Goal: Information Seeking & Learning: Learn about a topic

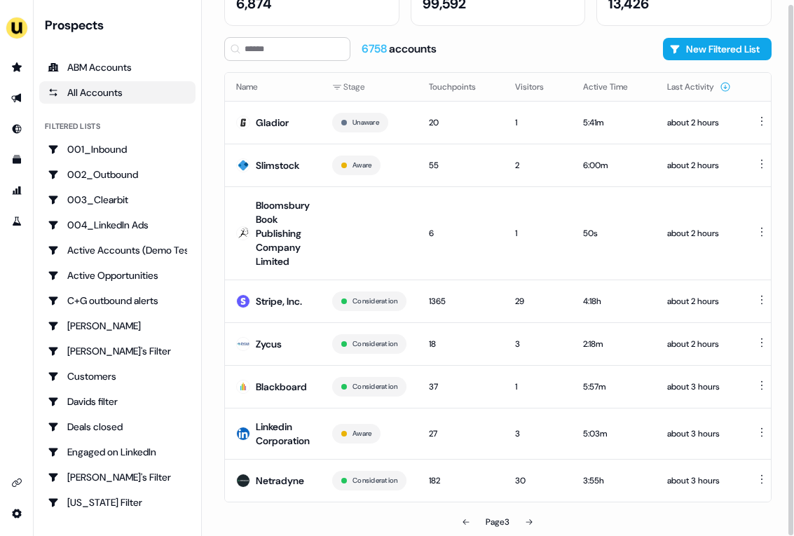
scroll to position [107, 0]
click at [468, 513] on button at bounding box center [466, 522] width 28 height 28
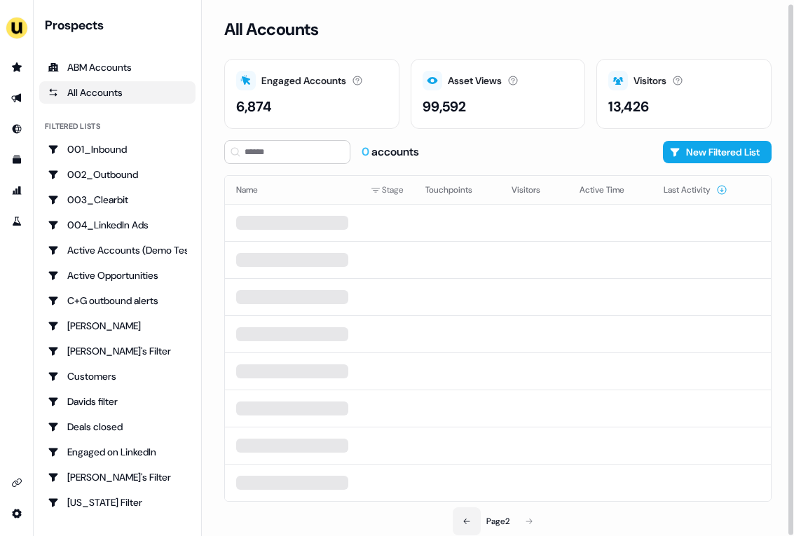
scroll to position [88, 0]
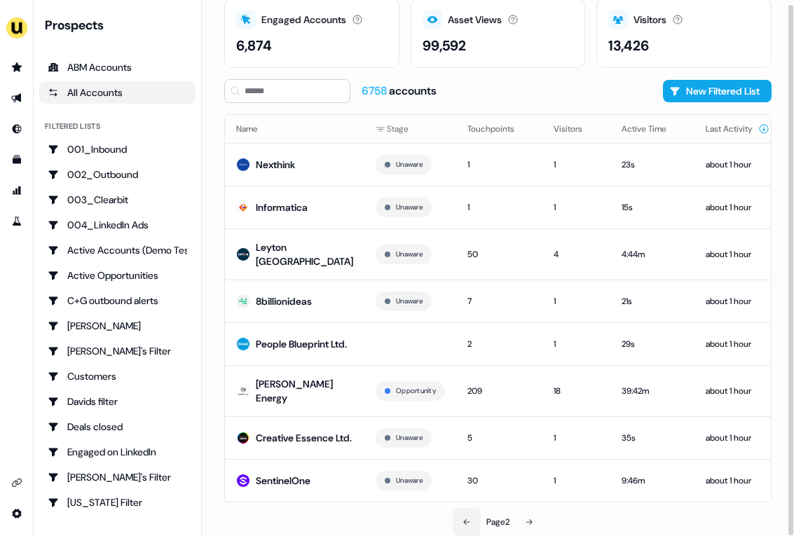
click at [468, 513] on button at bounding box center [467, 522] width 28 height 28
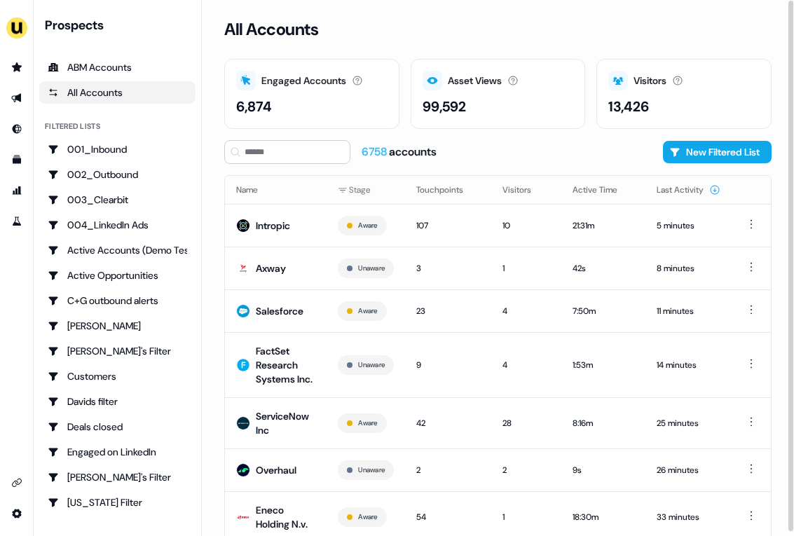
scroll to position [102, 0]
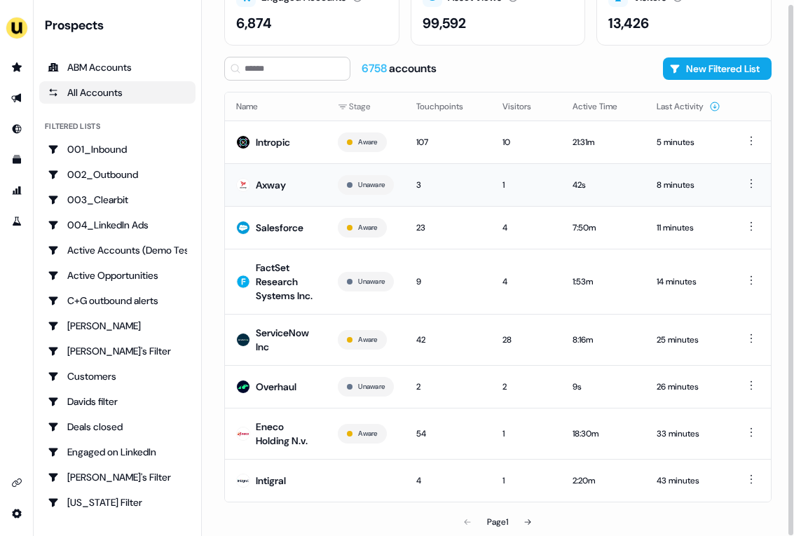
click at [320, 168] on td "Axway" at bounding box center [276, 184] width 102 height 43
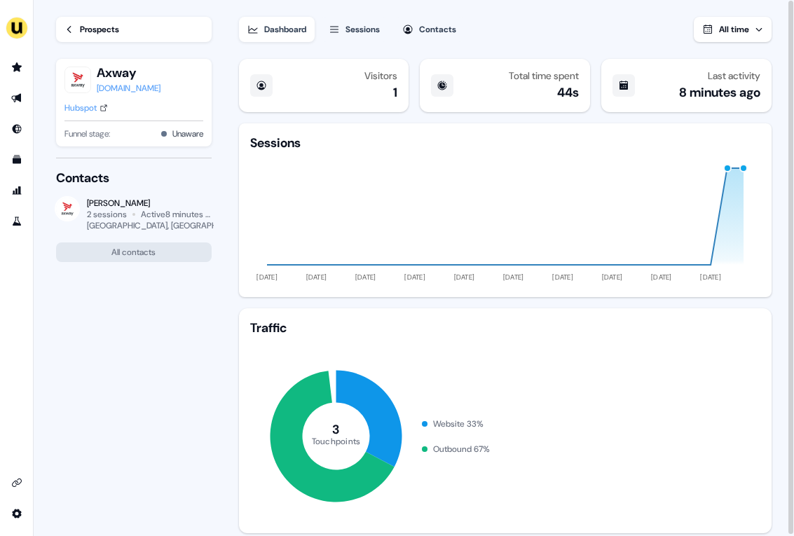
scroll to position [201, 0]
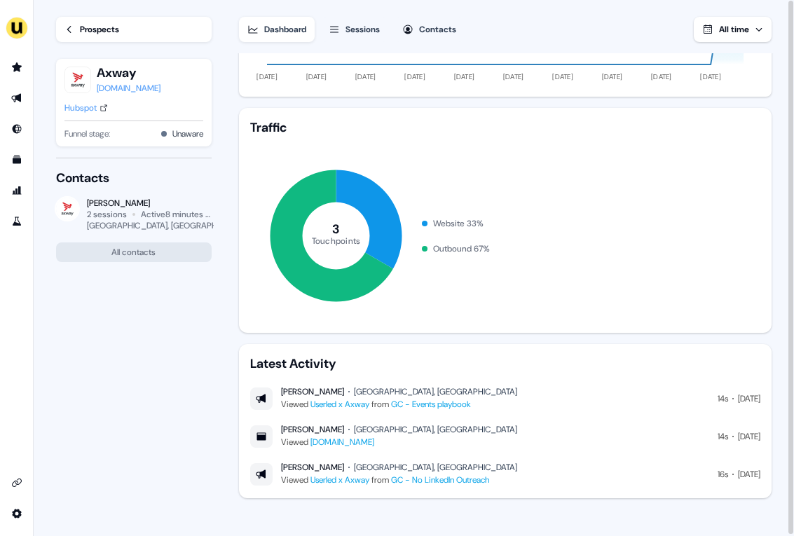
click at [86, 29] on div "Prospects" at bounding box center [99, 29] width 39 height 14
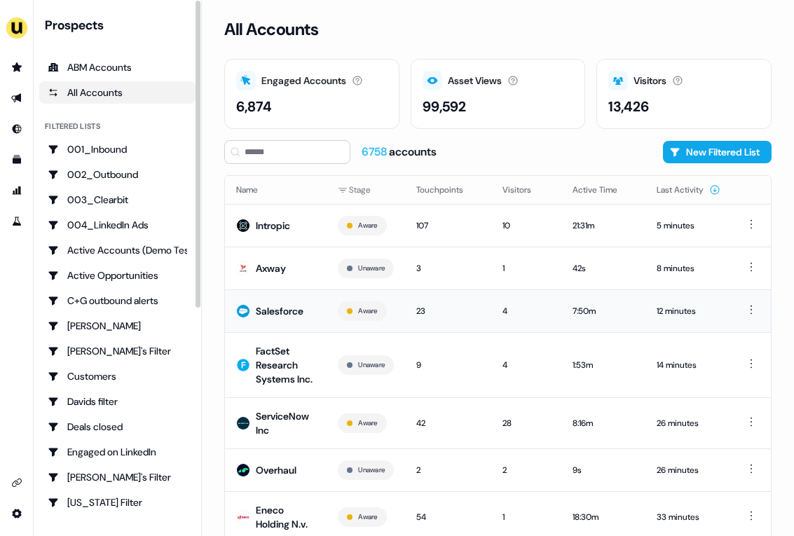
scroll to position [102, 0]
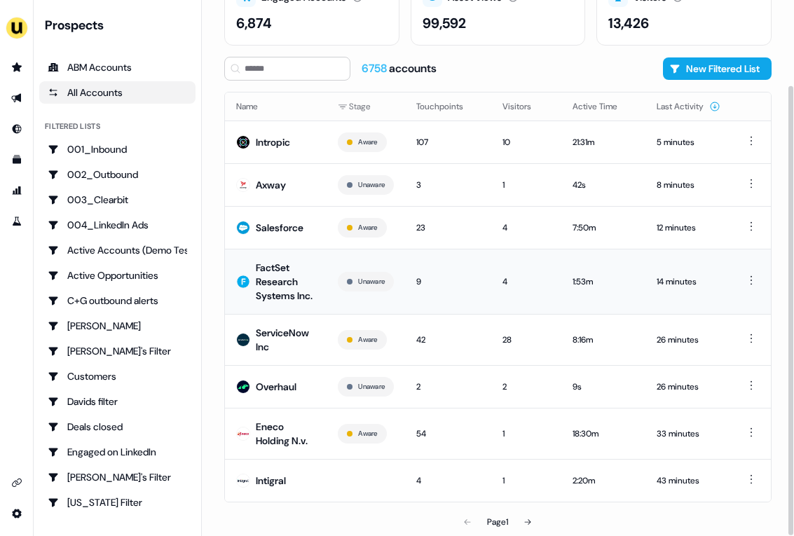
click at [309, 304] on td "FactSet Research Systems Inc." at bounding box center [276, 281] width 102 height 65
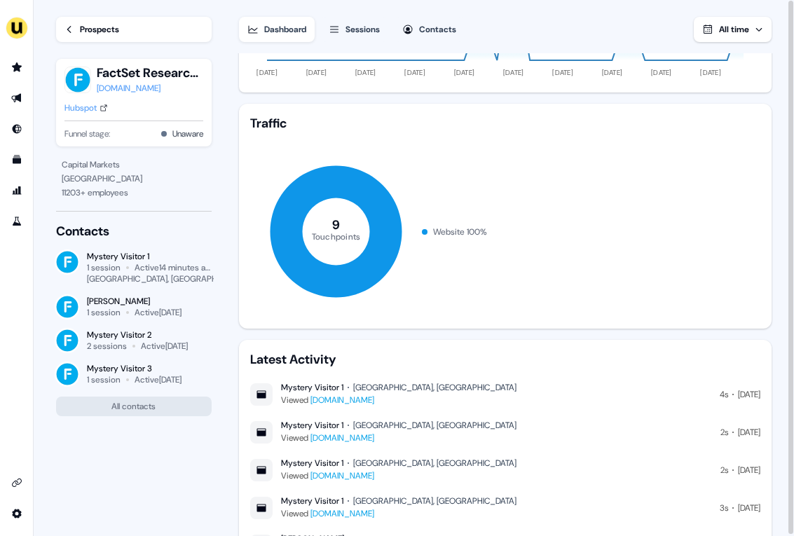
scroll to position [276, 0]
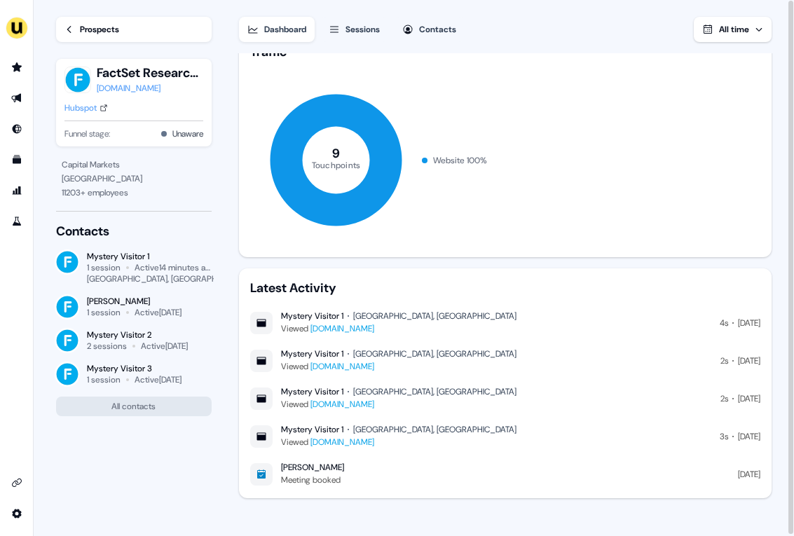
click at [111, 27] on div "Prospects" at bounding box center [99, 29] width 39 height 14
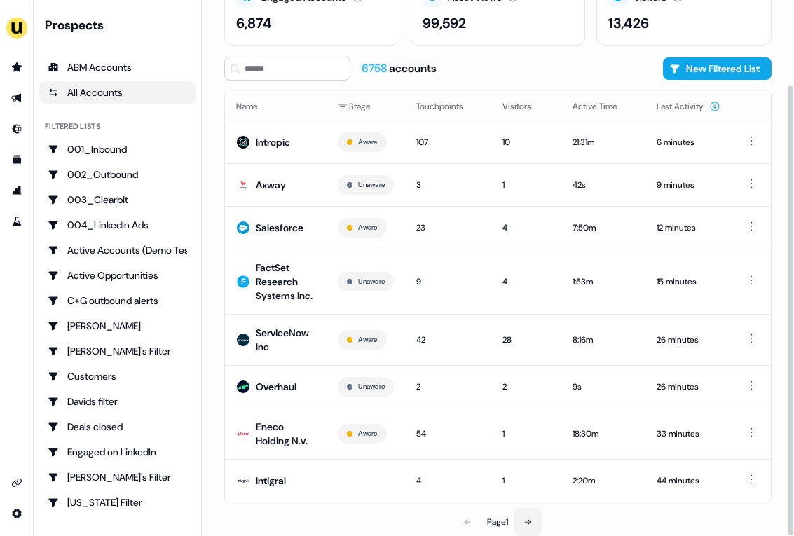
click at [526, 522] on icon at bounding box center [528, 522] width 8 height 8
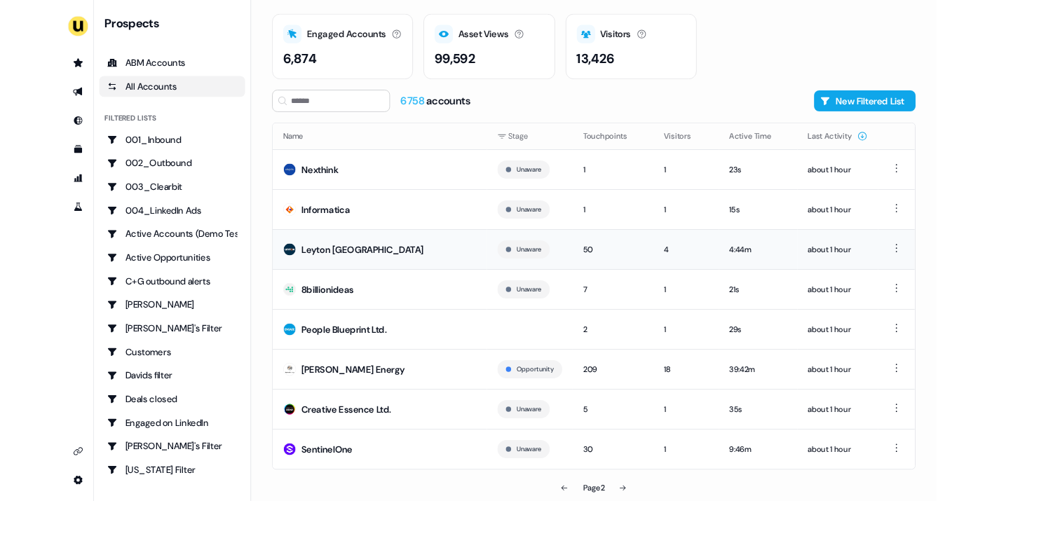
scroll to position [43, 0]
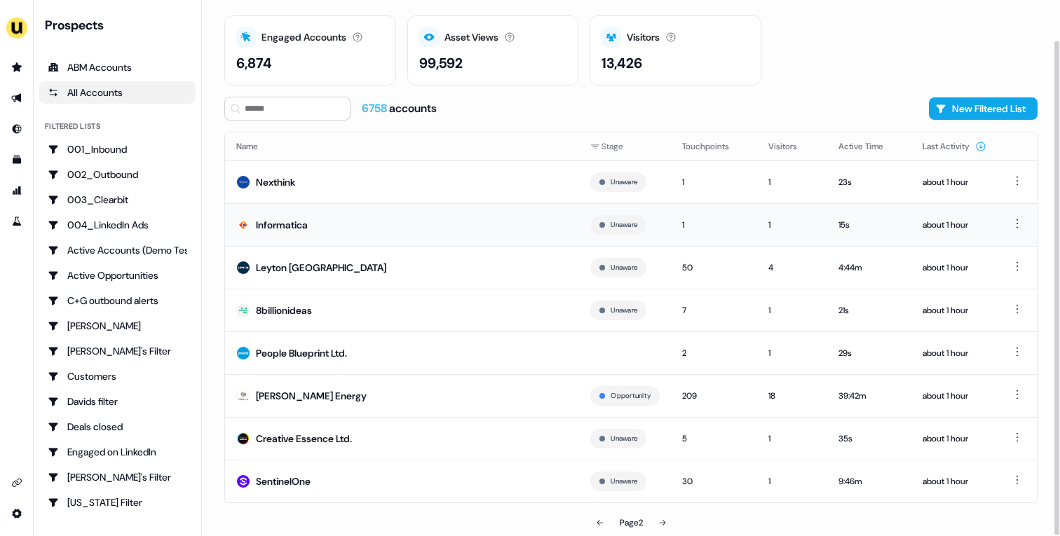
click at [407, 229] on td "Informatica" at bounding box center [402, 224] width 354 height 43
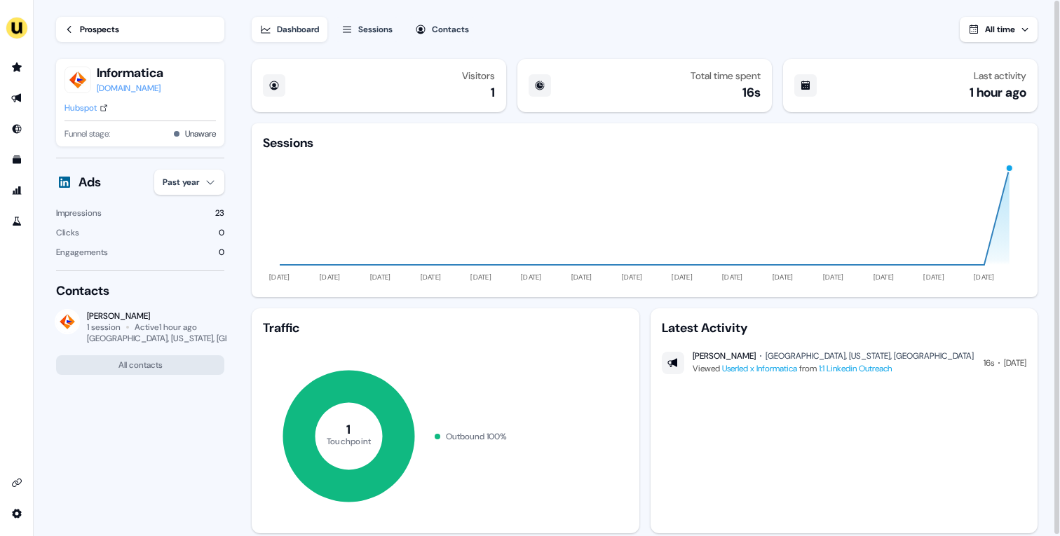
click at [100, 32] on div "Prospects" at bounding box center [99, 29] width 39 height 14
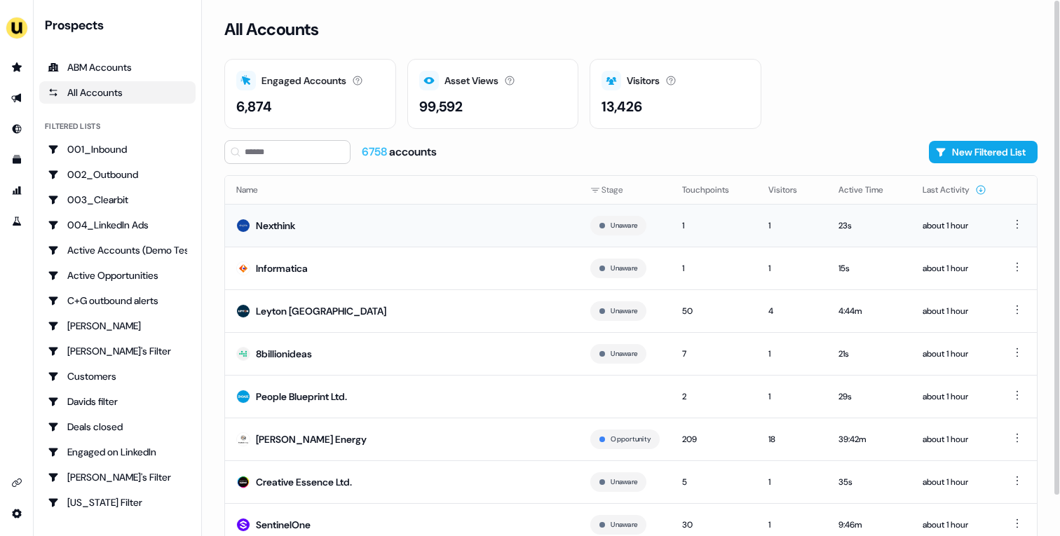
click at [366, 240] on td "Nexthink" at bounding box center [402, 225] width 354 height 43
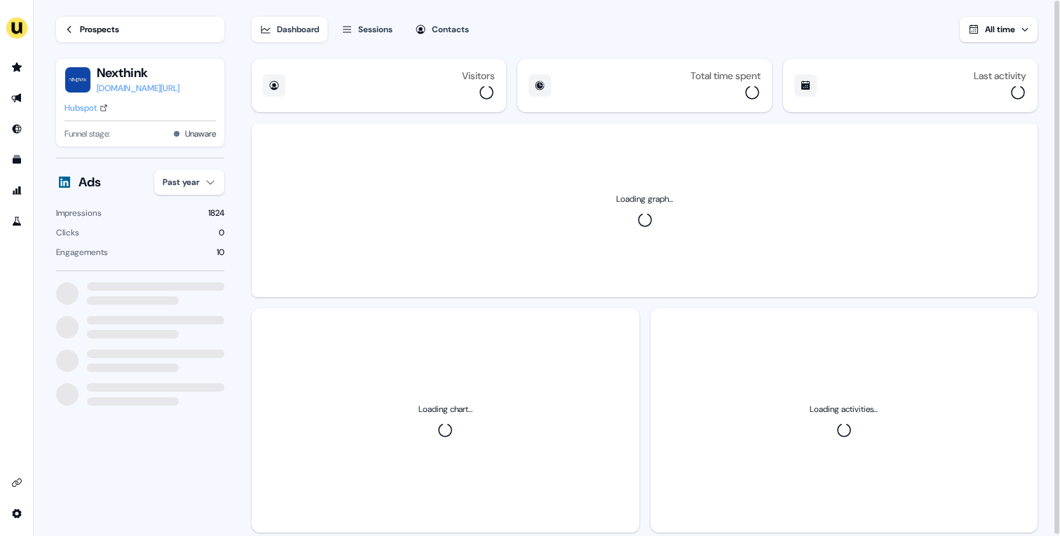
click at [366, 240] on div "Loading graph..." at bounding box center [645, 210] width 786 height 174
click at [219, 189] on html "For the best experience switch devices to a bigger screen. Go to Userled.io Loa…" at bounding box center [530, 268] width 1060 height 536
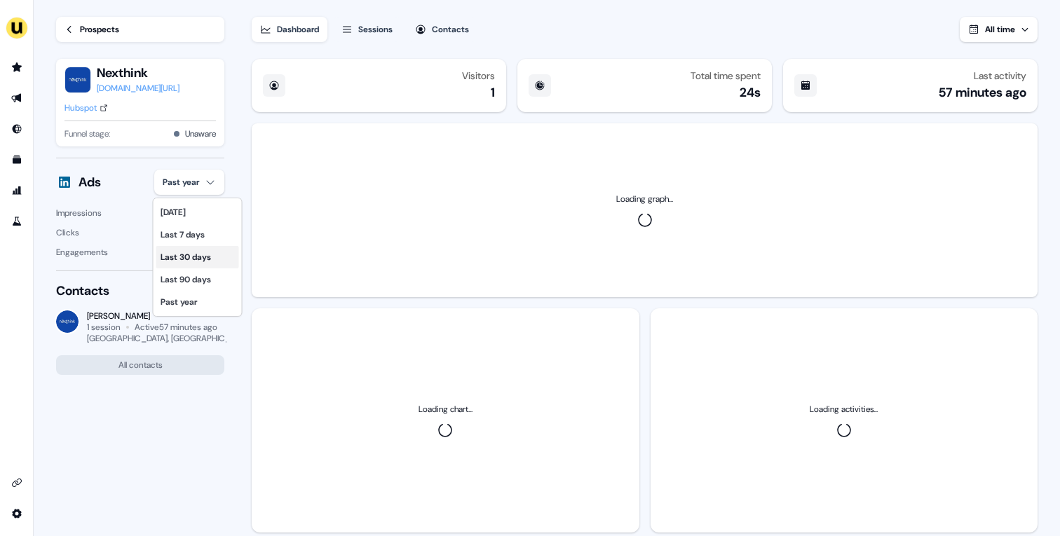
click at [210, 261] on div "Last 30 days" at bounding box center [197, 257] width 83 height 22
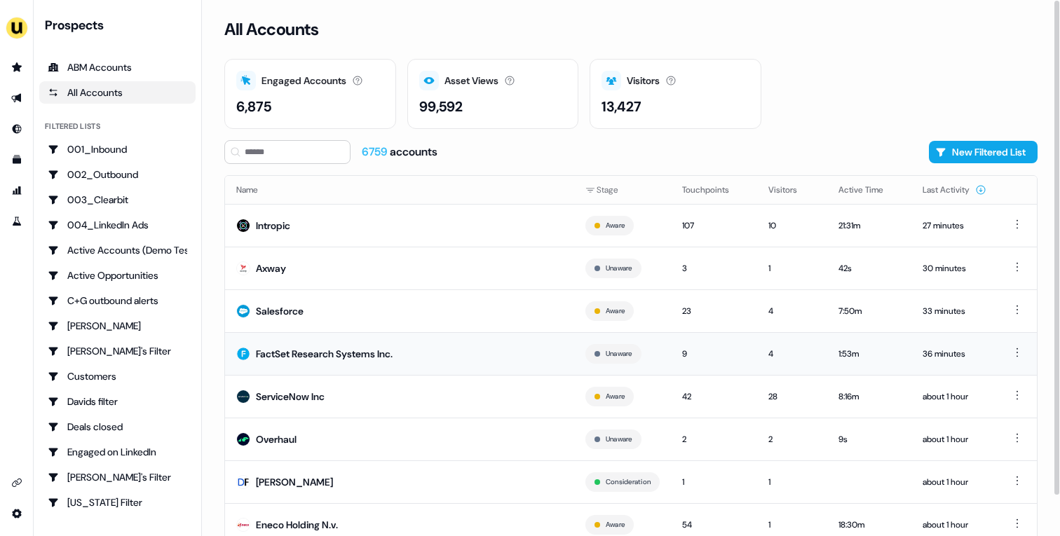
scroll to position [43, 0]
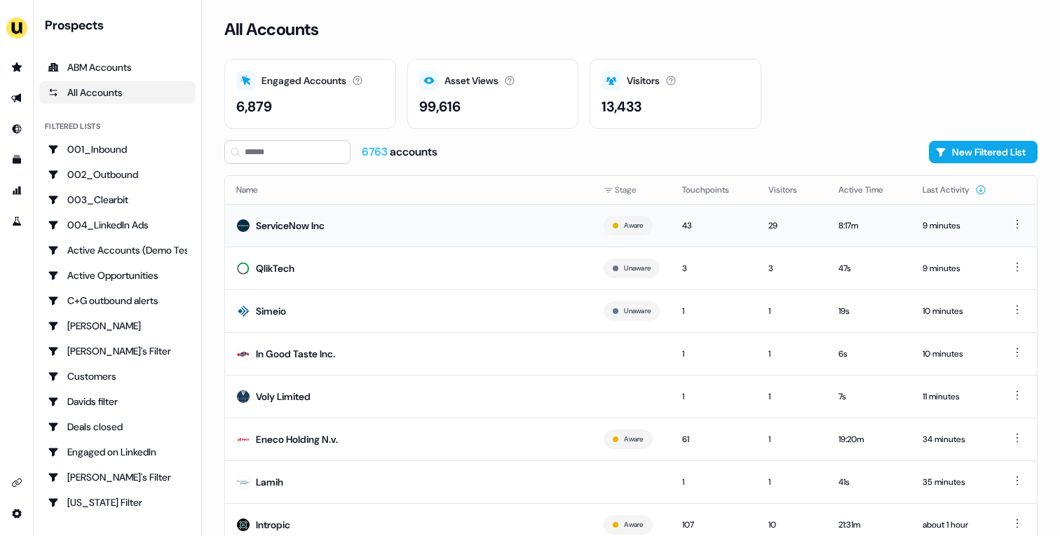
scroll to position [43, 0]
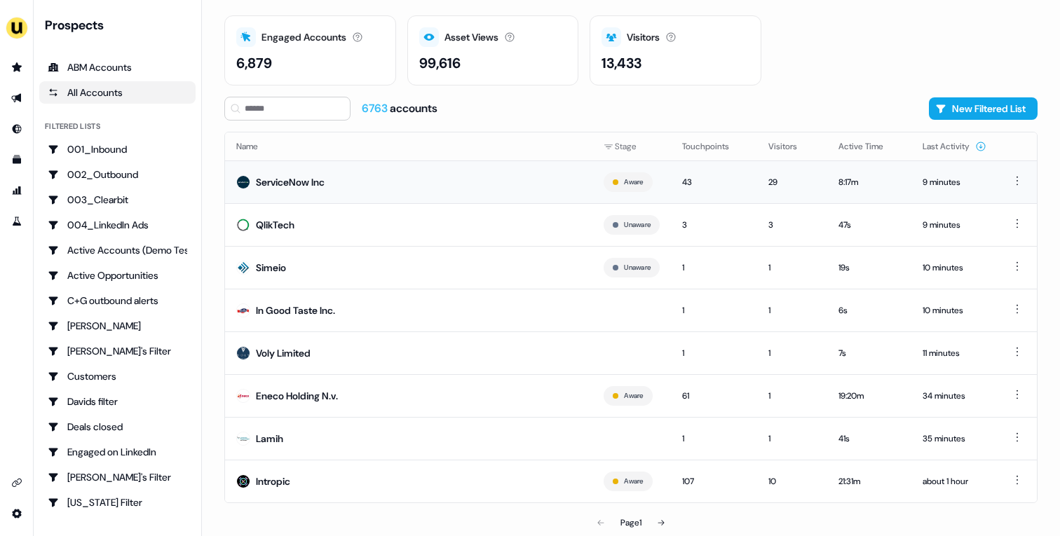
click at [416, 219] on td "QlikTech" at bounding box center [408, 224] width 367 height 43
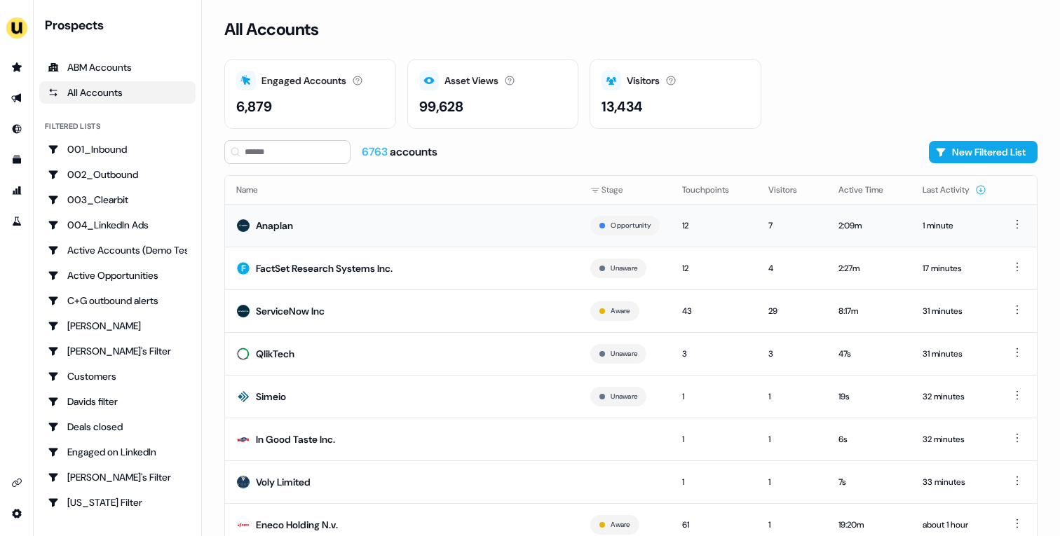
click at [415, 241] on td "Anaplan" at bounding box center [402, 225] width 354 height 43
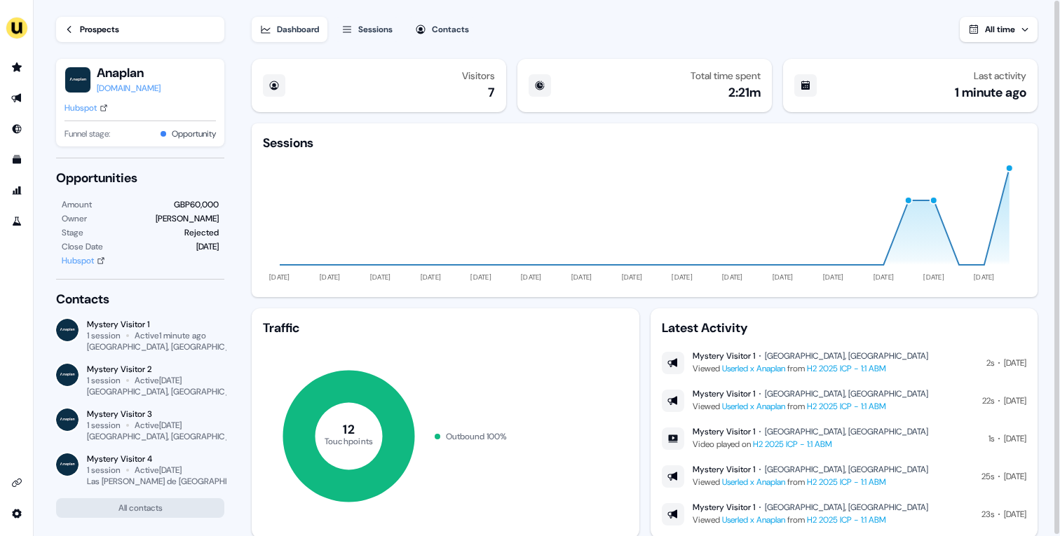
click at [95, 112] on div "Hubspot" at bounding box center [81, 108] width 32 height 14
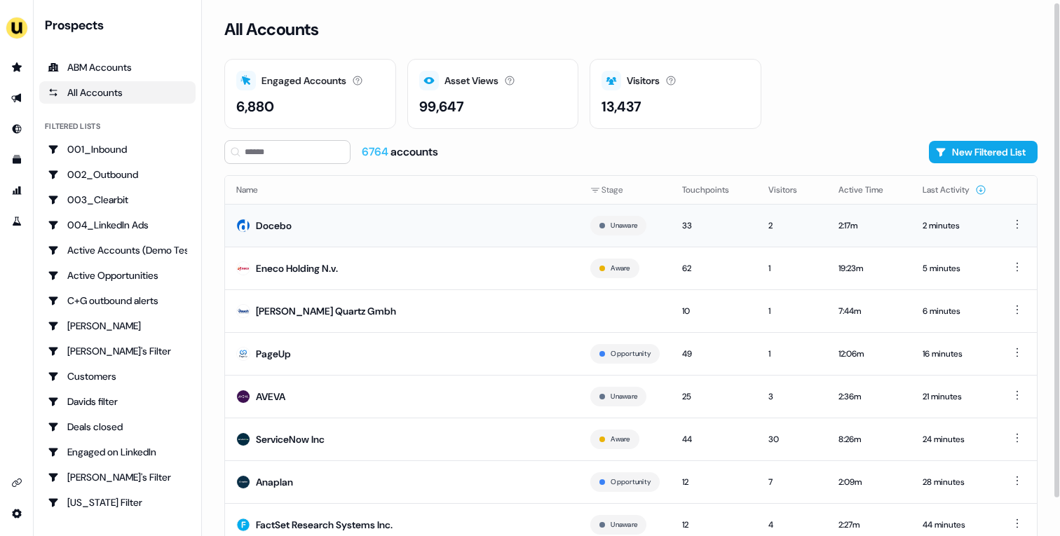
scroll to position [25, 0]
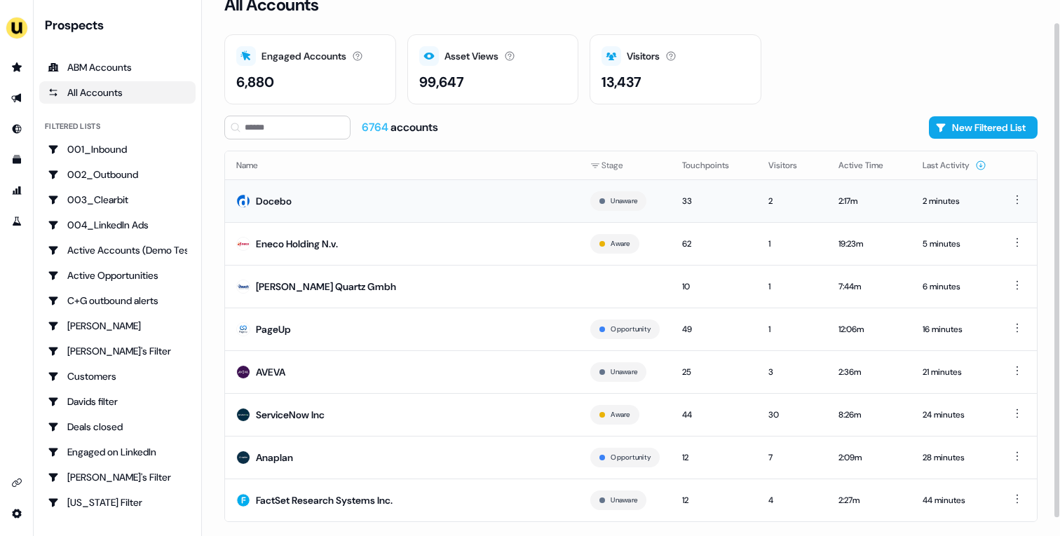
click at [384, 201] on td "Docebo" at bounding box center [402, 201] width 354 height 43
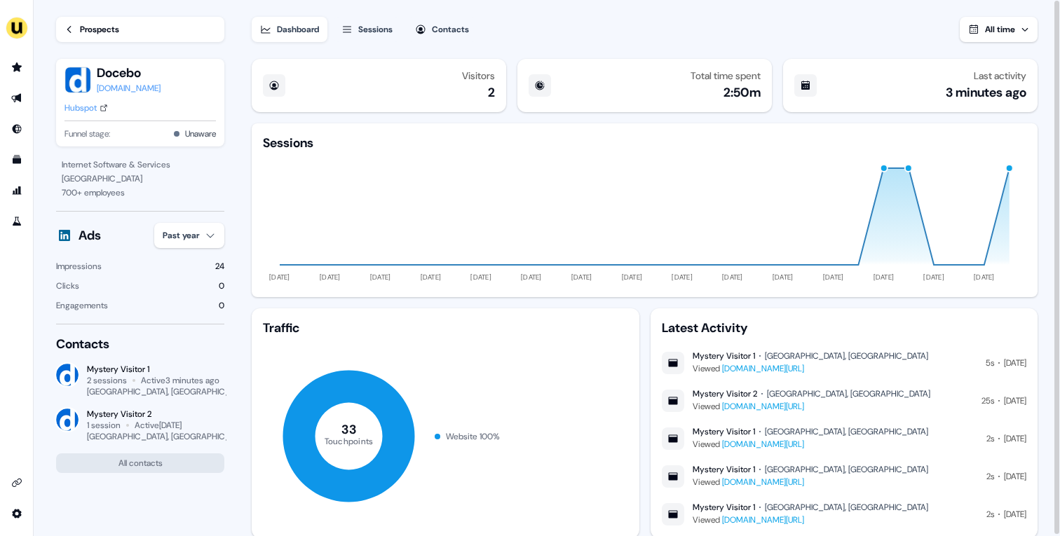
click at [85, 29] on div "Prospects" at bounding box center [99, 29] width 39 height 14
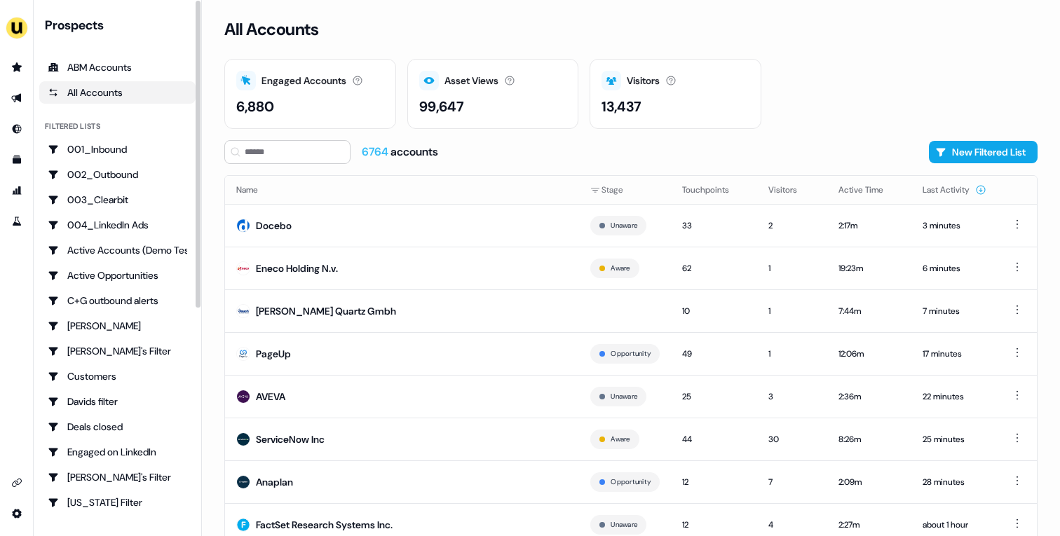
click at [32, 27] on div "side nav menu" at bounding box center [17, 268] width 34 height 536
click at [20, 32] on img "side nav menu" at bounding box center [17, 28] width 22 height 22
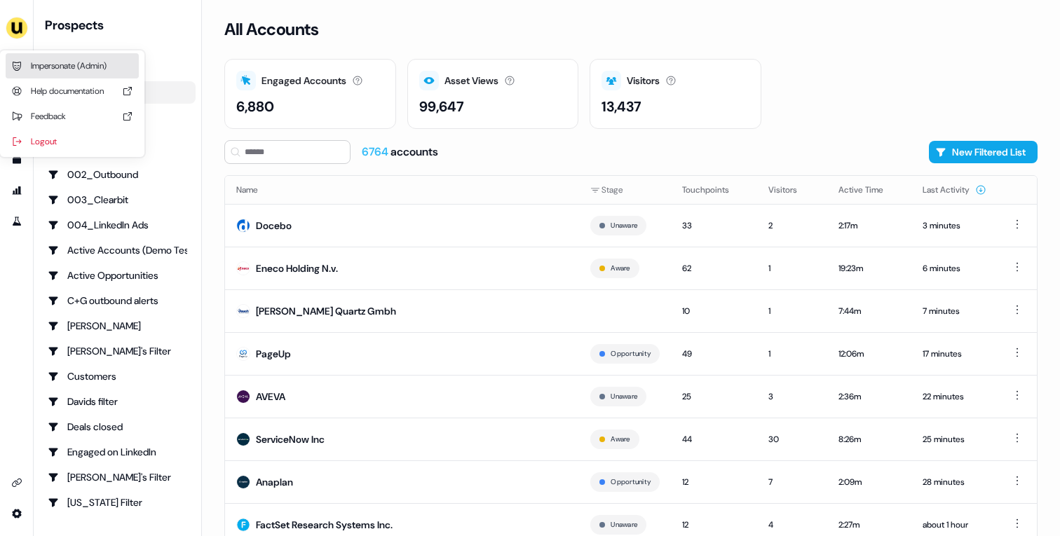
click at [61, 66] on div "Impersonate (Admin)" at bounding box center [72, 65] width 133 height 25
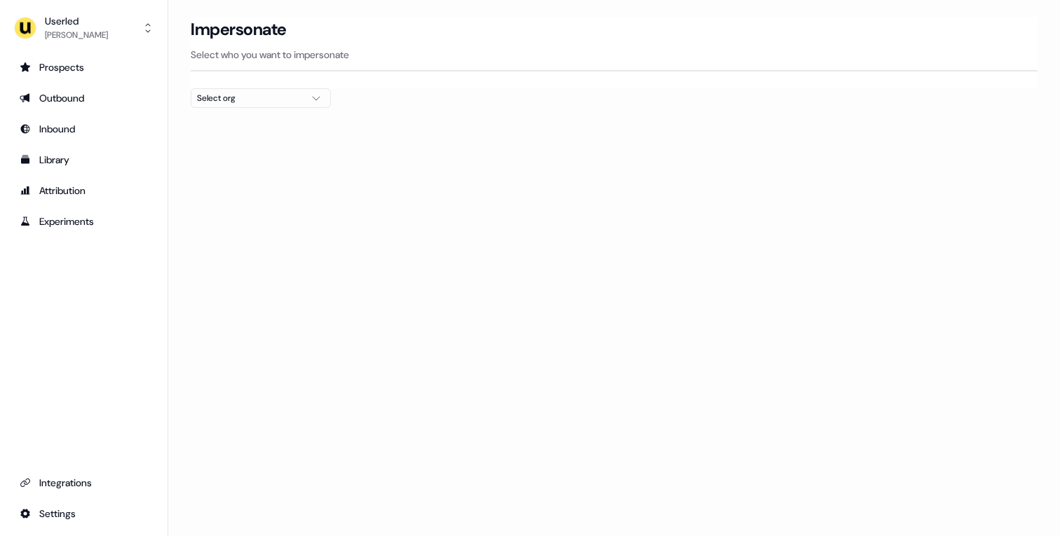
click at [310, 96] on icon "button" at bounding box center [316, 98] width 17 height 11
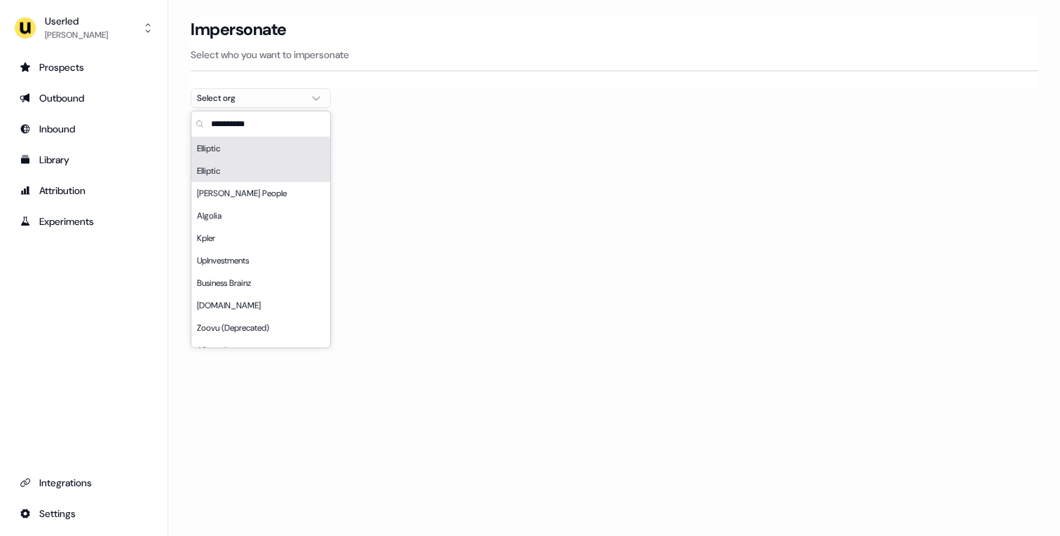
click at [283, 121] on input "text" at bounding box center [269, 123] width 122 height 25
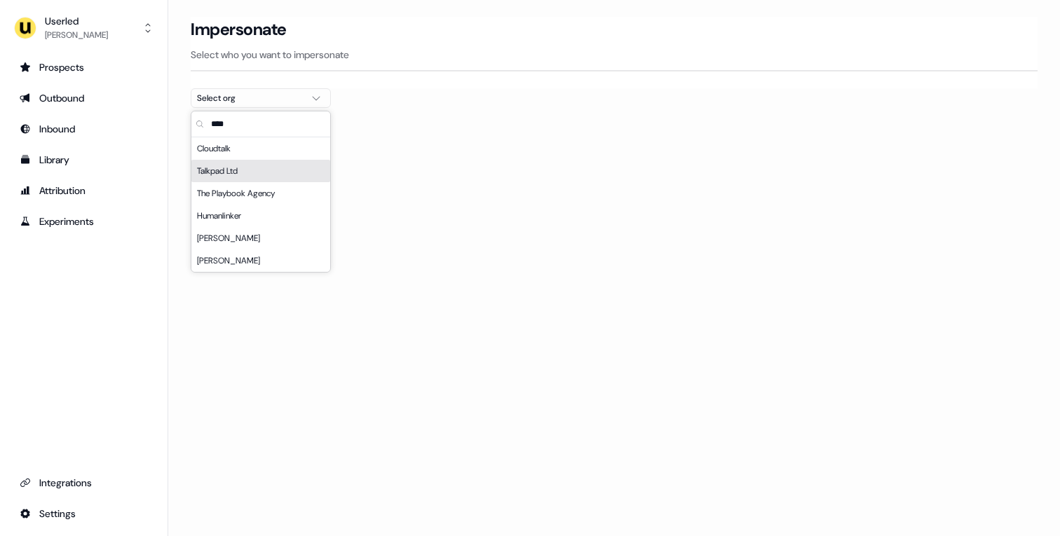
type input "*****"
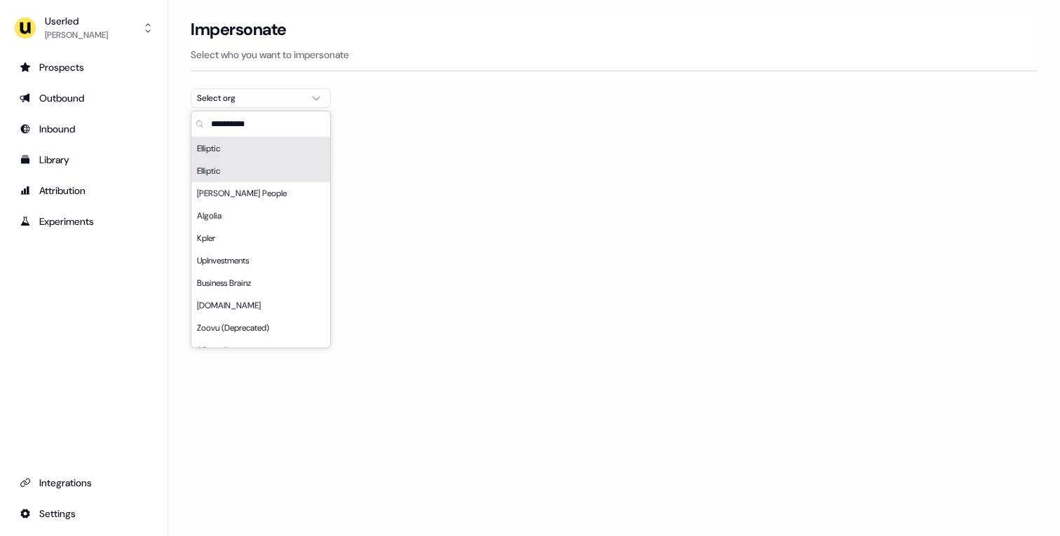
click at [406, 192] on div "Loading... Impersonate Select who you want to impersonate Select org" at bounding box center [614, 268] width 892 height 536
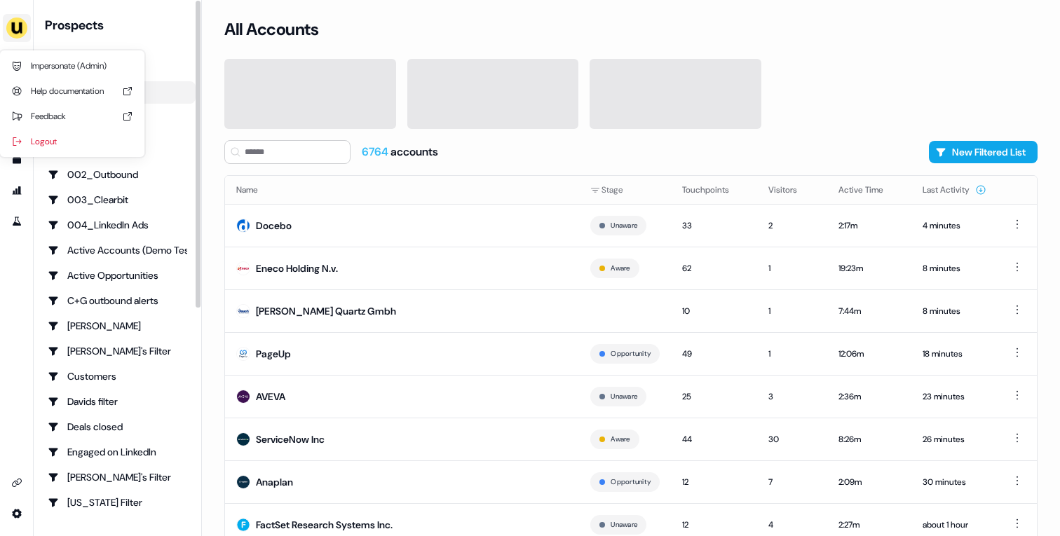
click at [18, 25] on img "side nav menu" at bounding box center [17, 28] width 22 height 22
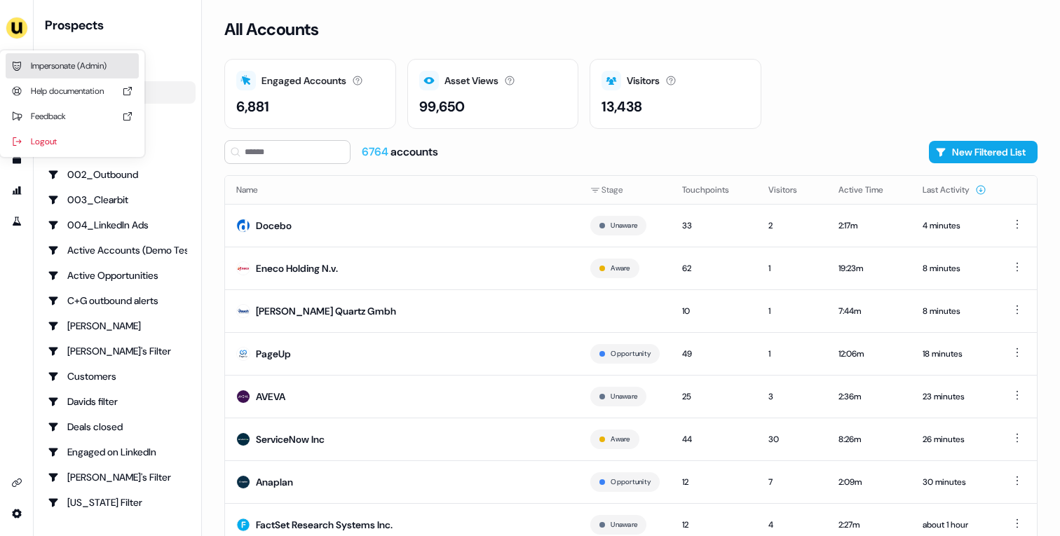
click at [57, 62] on div "Impersonate (Admin)" at bounding box center [72, 65] width 133 height 25
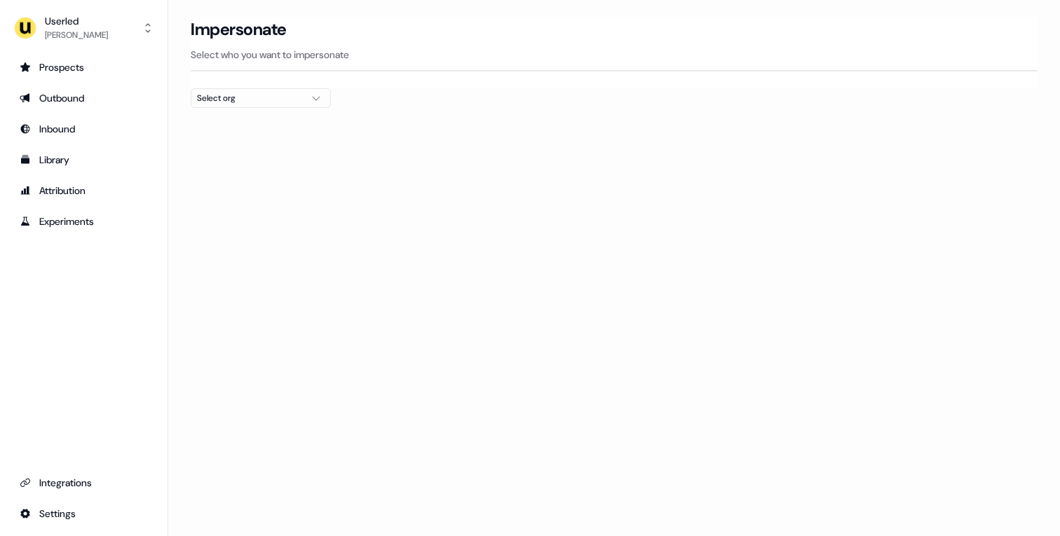
click at [232, 93] on div "Select org" at bounding box center [249, 98] width 105 height 14
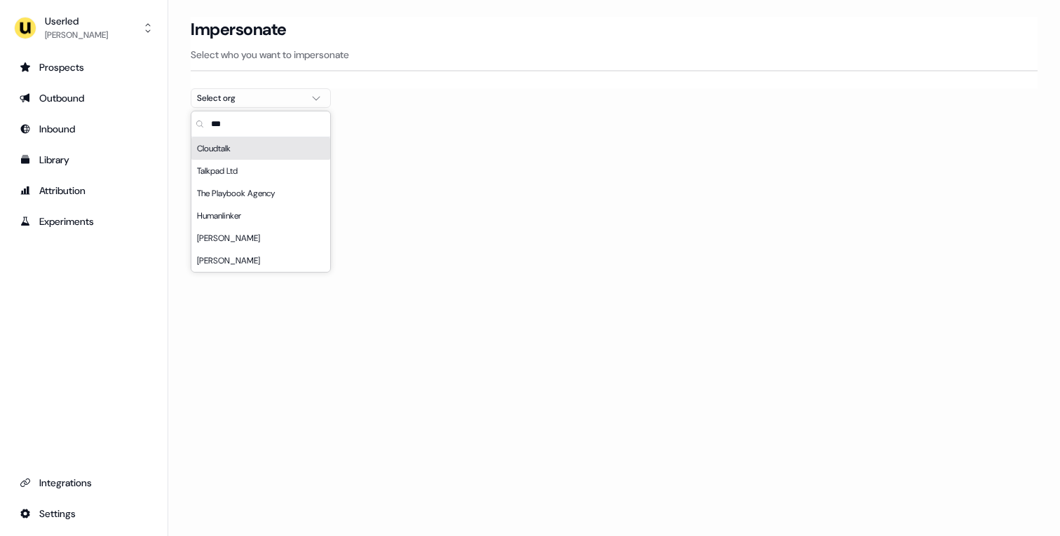
type input "***"
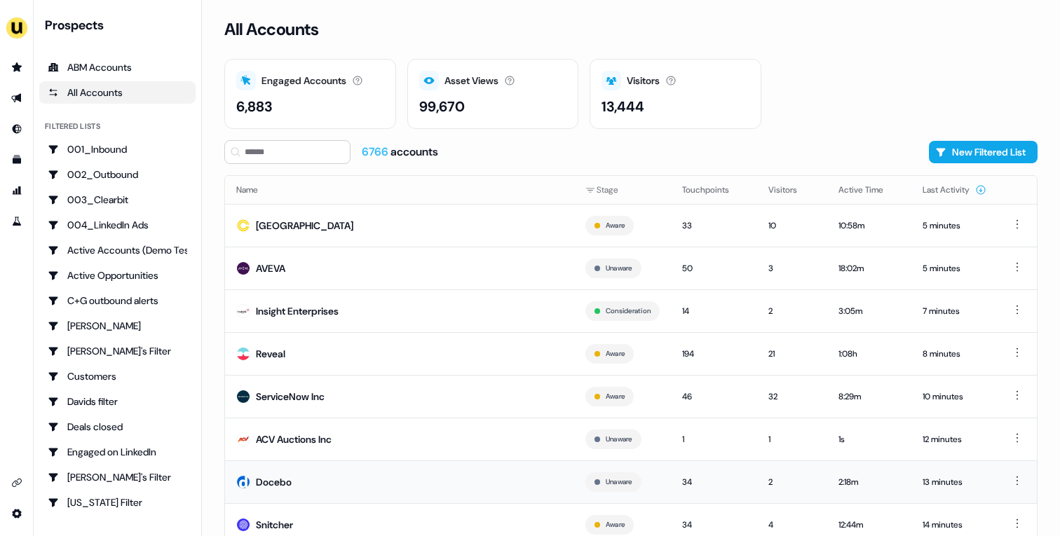
scroll to position [43, 0]
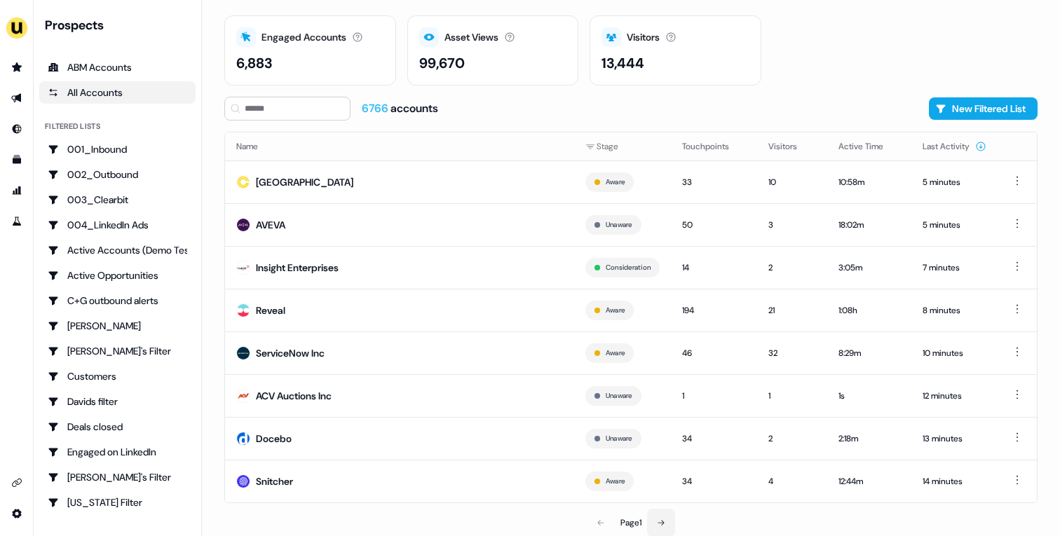
click at [656, 517] on button at bounding box center [661, 523] width 28 height 28
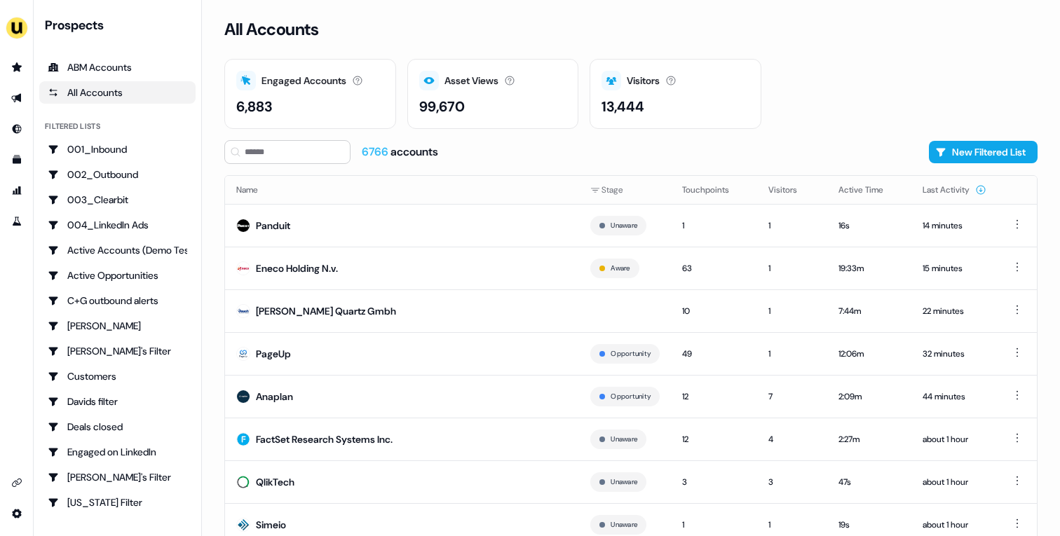
scroll to position [43, 0]
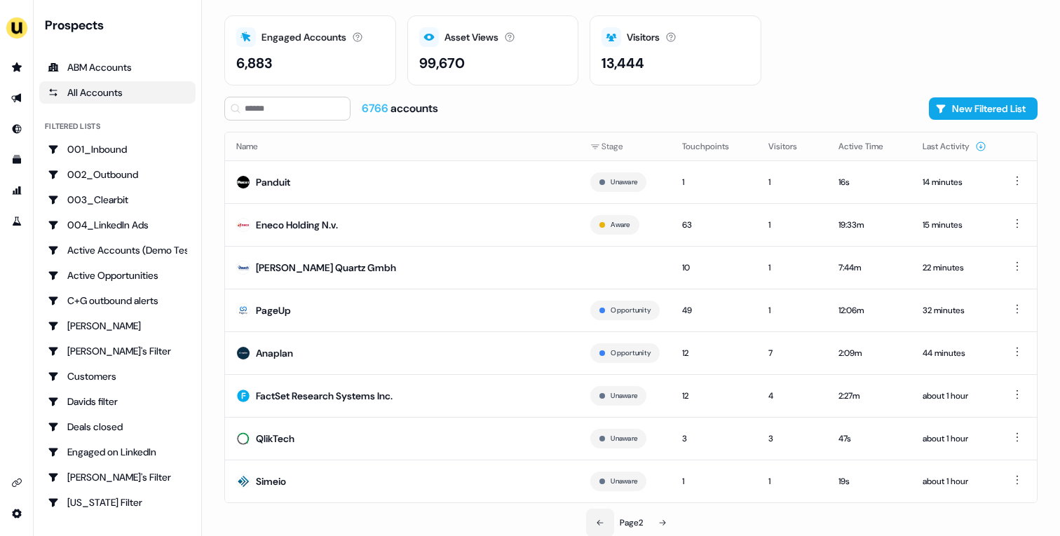
click at [601, 520] on icon at bounding box center [600, 523] width 8 height 8
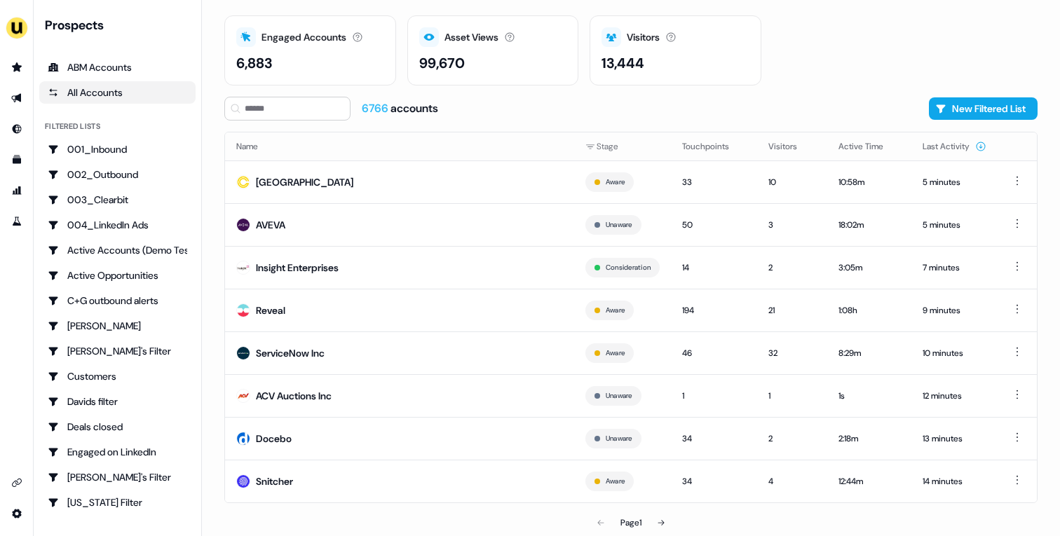
click at [449, 457] on td "Docebo" at bounding box center [399, 438] width 349 height 43
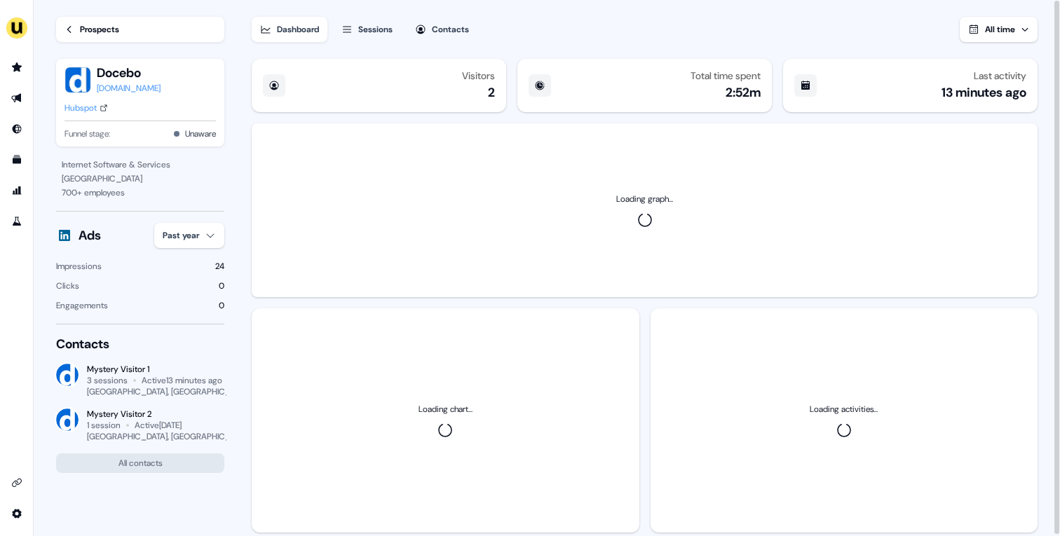
scroll to position [34, 0]
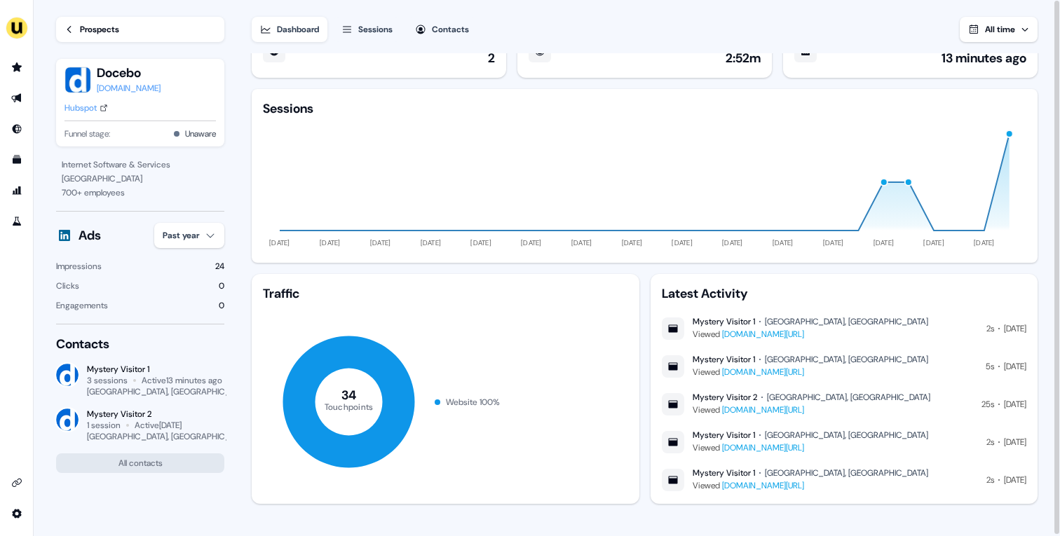
click at [393, 28] on div "Sessions" at bounding box center [375, 29] width 34 height 14
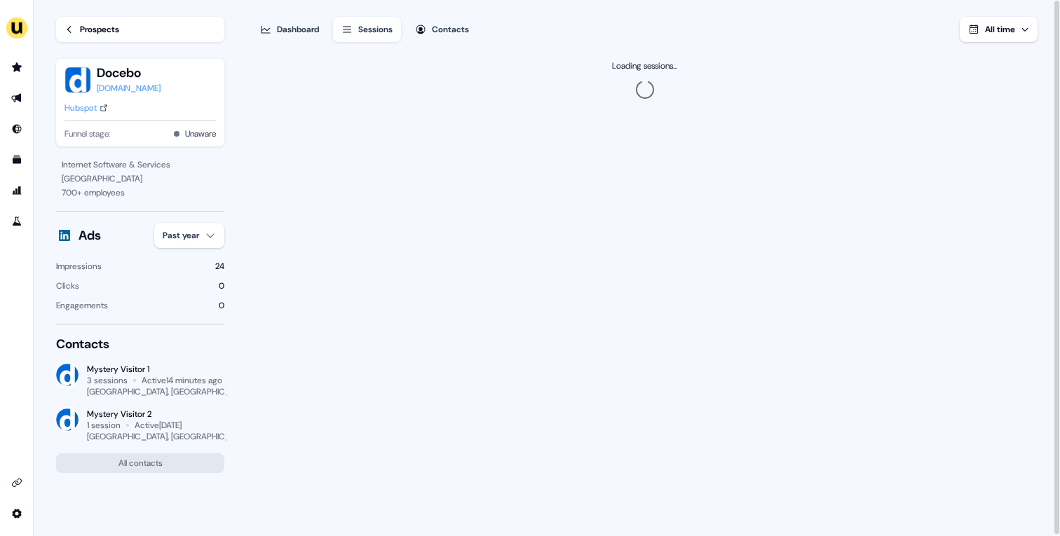
click at [477, 26] on button "Contacts" at bounding box center [442, 29] width 71 height 25
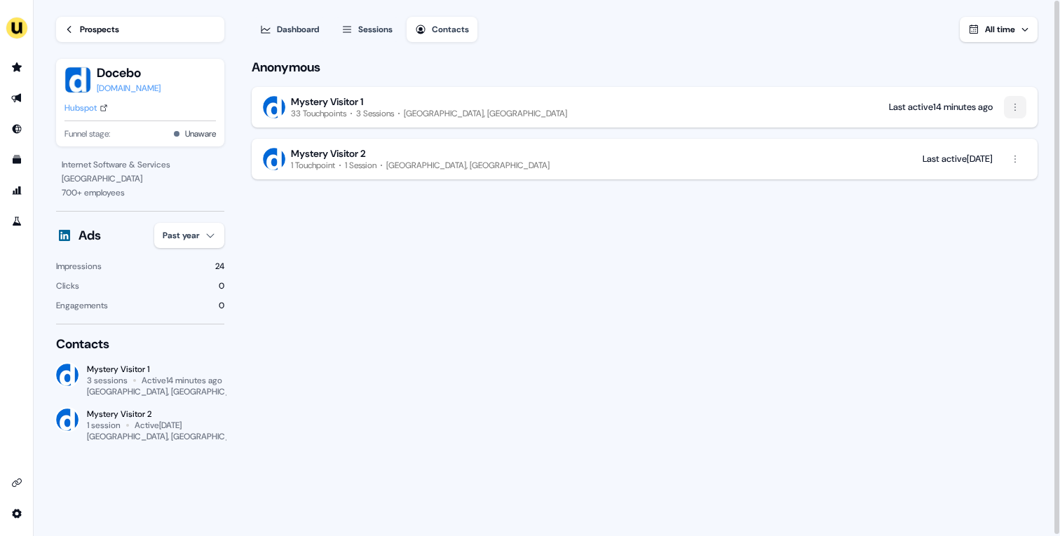
click at [1005, 114] on html "For the best experience switch devices to a bigger screen. Go to [DOMAIN_NAME] …" at bounding box center [530, 268] width 1060 height 536
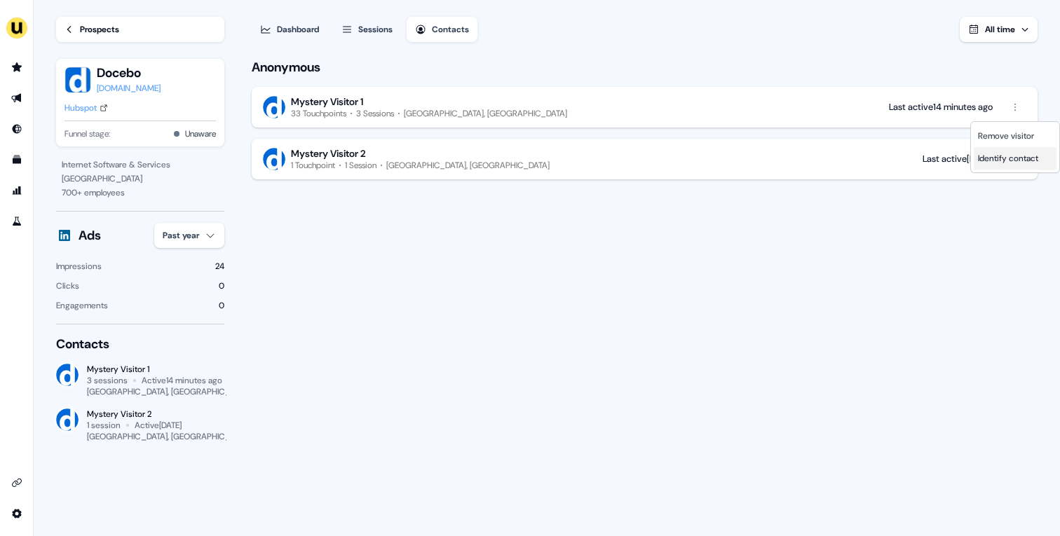
click at [1004, 159] on span "Identify contact" at bounding box center [1008, 158] width 60 height 11
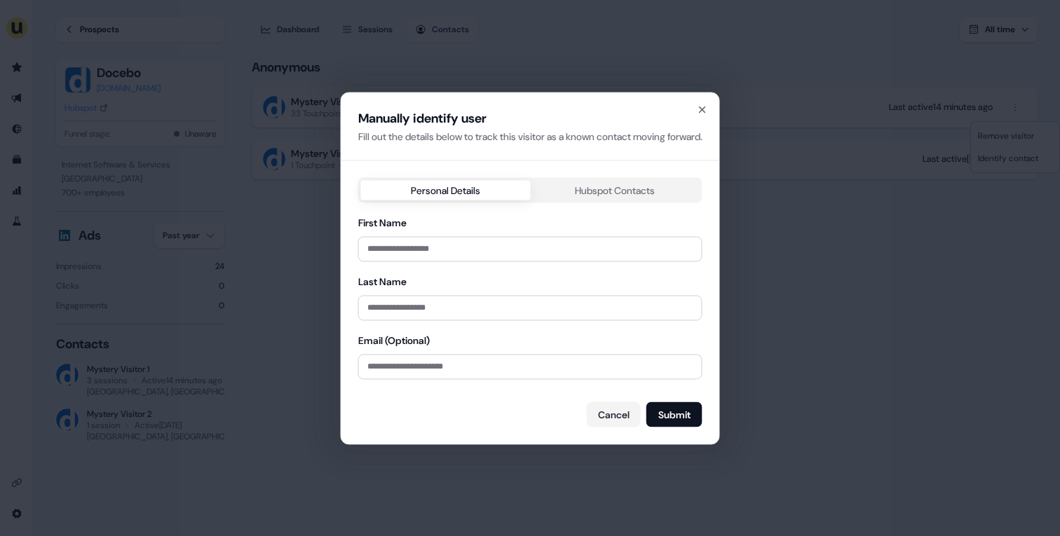
click at [681, 194] on div "Manually identify user Fill out the details below to track this visitor as a kn…" at bounding box center [530, 268] width 378 height 351
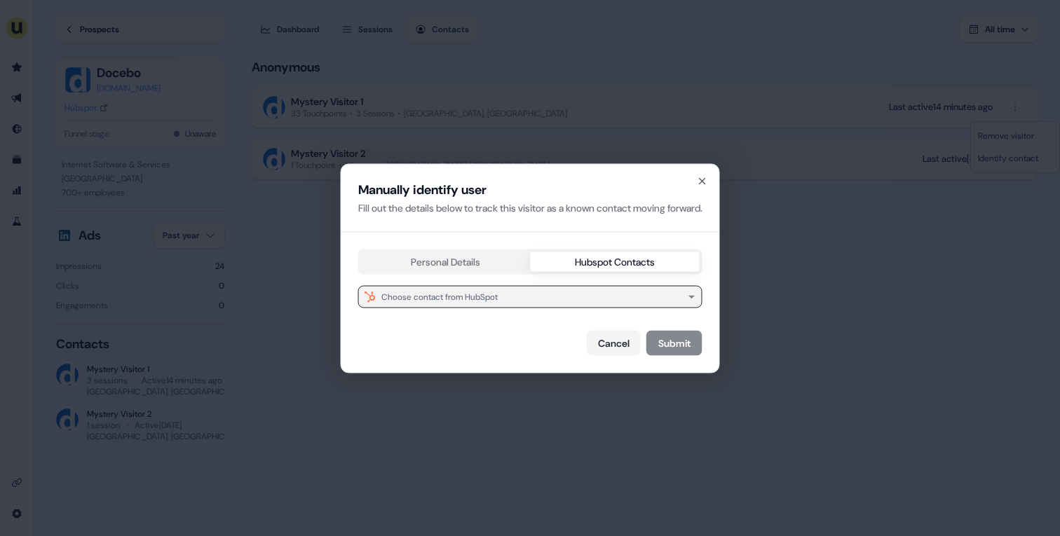
click at [619, 300] on button "Choose contact from HubSpot" at bounding box center [530, 296] width 344 height 22
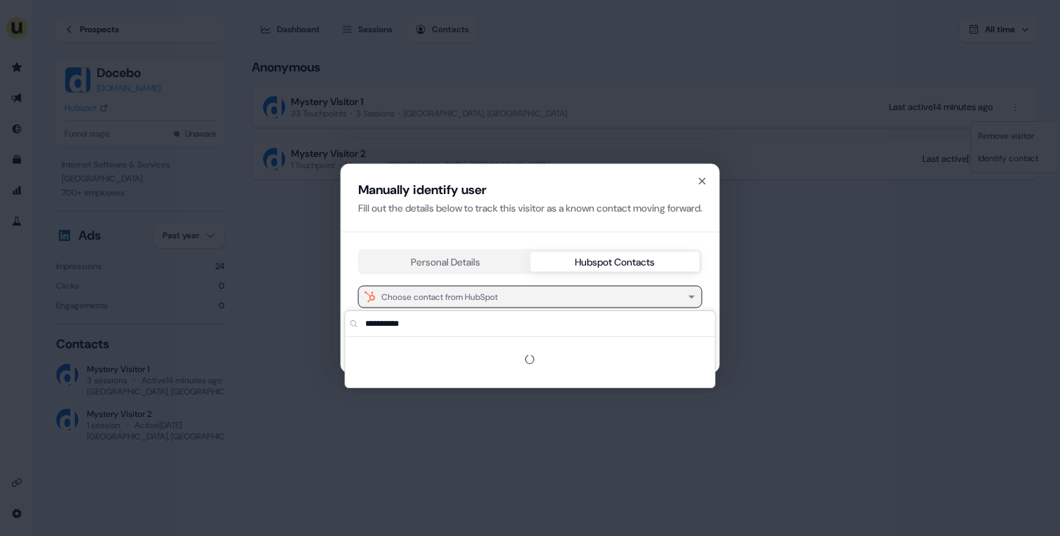
type input "**********"
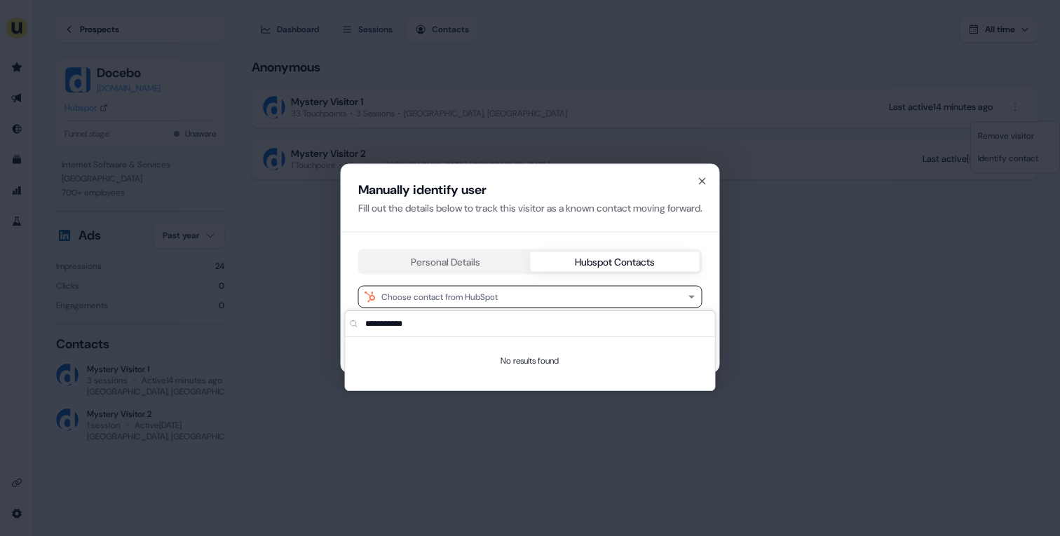
click at [583, 110] on div "Manually identify user Fill out the details below to track this visitor as a kn…" at bounding box center [530, 268] width 1060 height 536
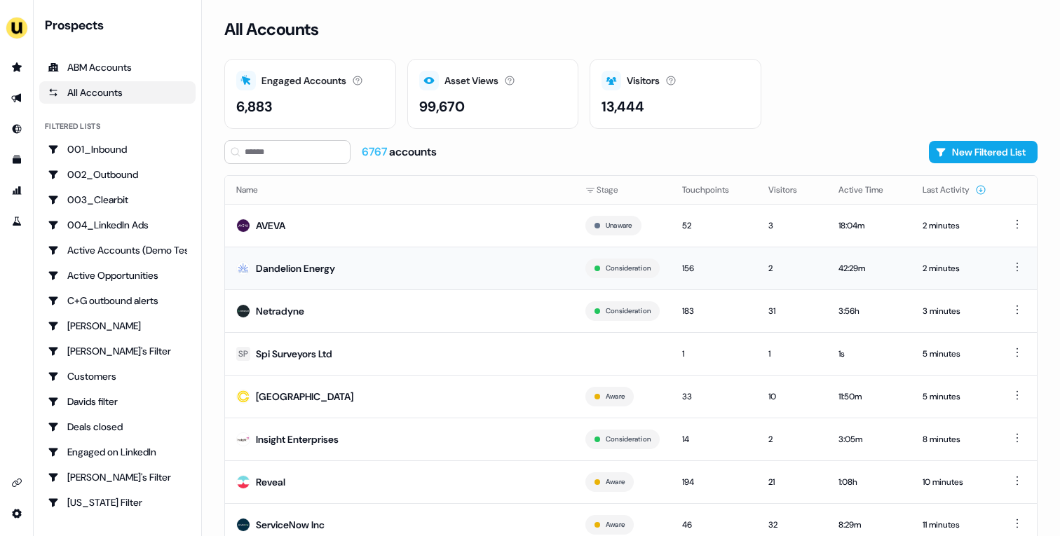
click at [446, 265] on td "Dandelion Energy" at bounding box center [399, 268] width 349 height 43
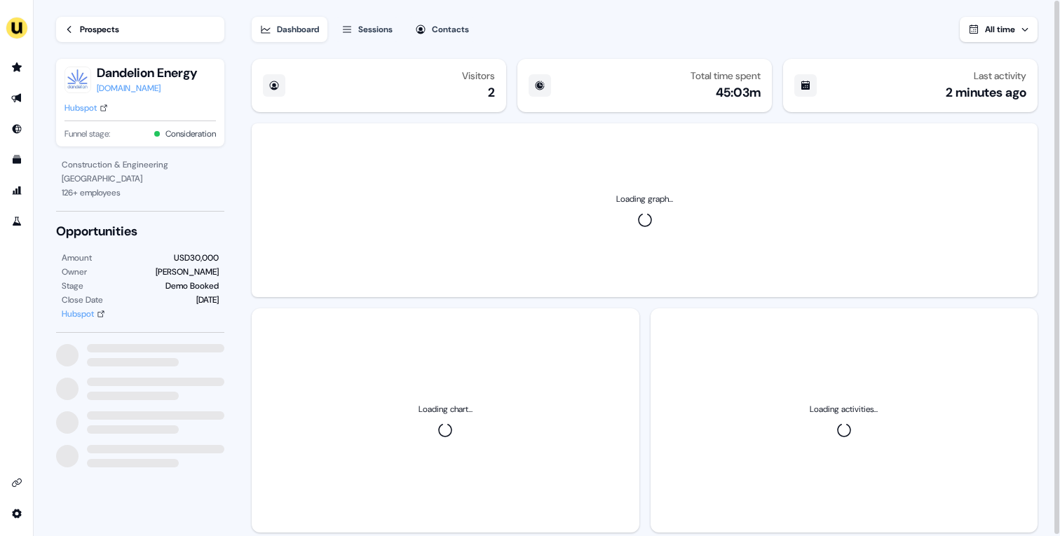
click at [92, 110] on div "Hubspot" at bounding box center [81, 108] width 32 height 14
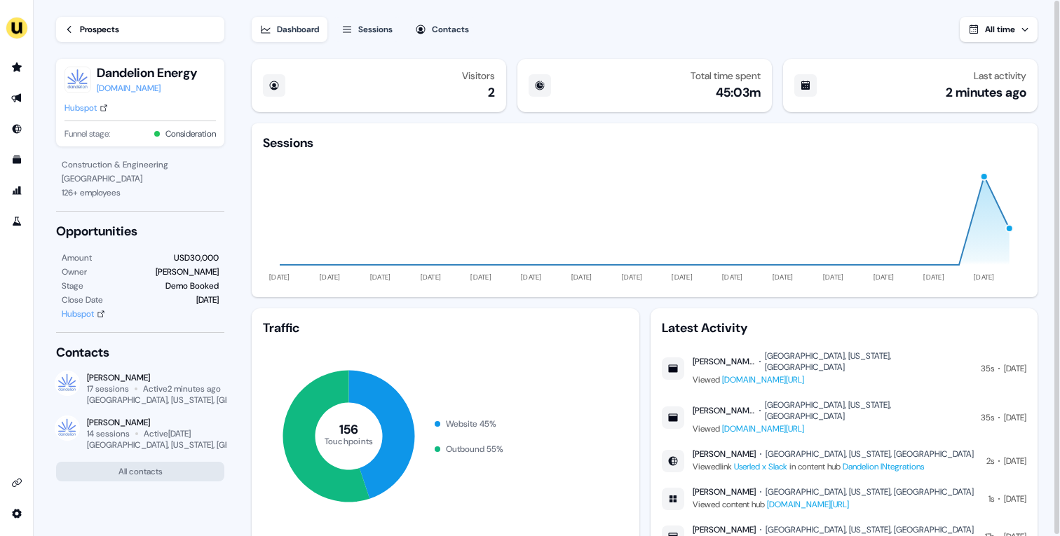
click at [94, 23] on div "Prospects" at bounding box center [99, 29] width 39 height 14
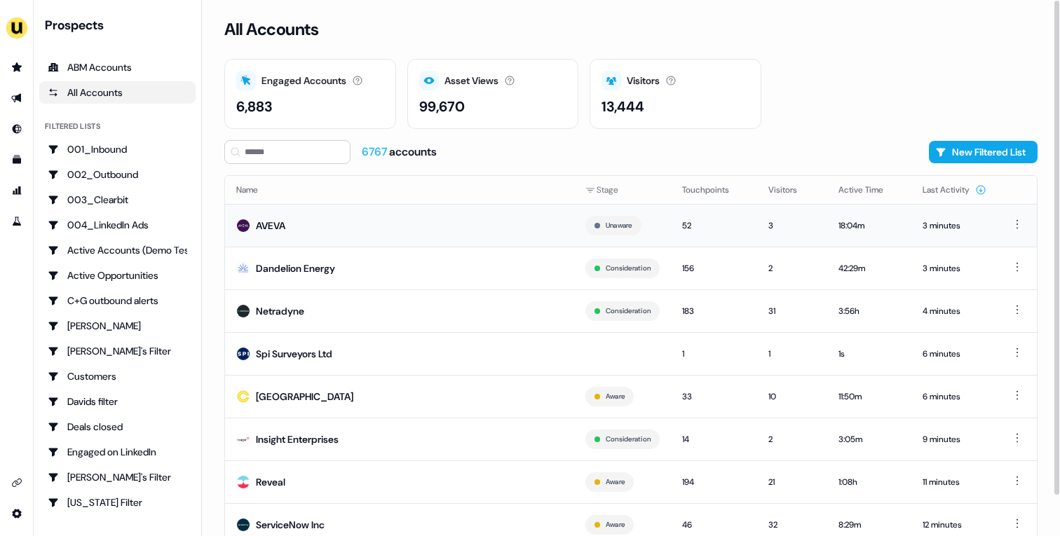
click at [339, 223] on td "AVEVA" at bounding box center [399, 225] width 349 height 43
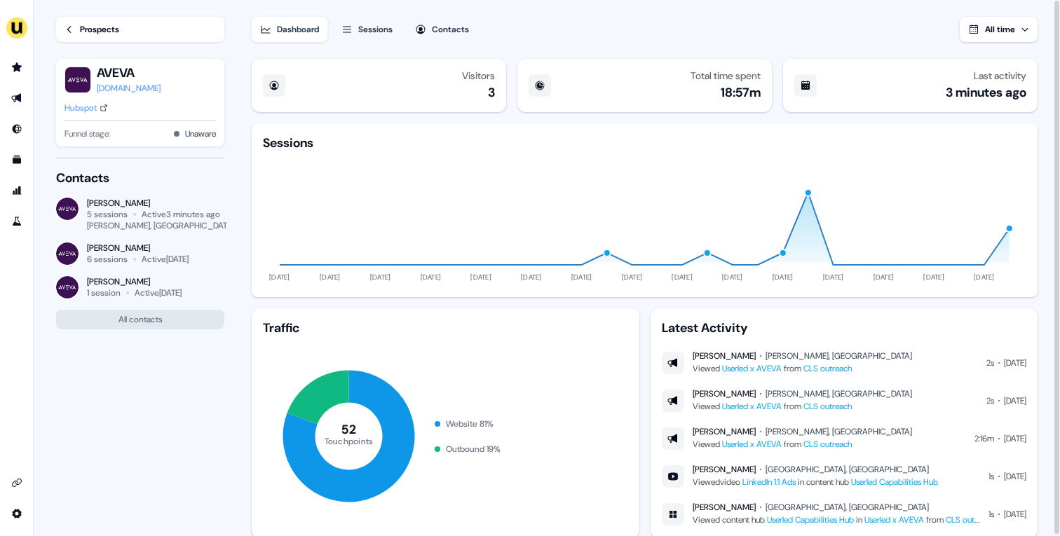
click at [88, 27] on div "Prospects" at bounding box center [99, 29] width 39 height 14
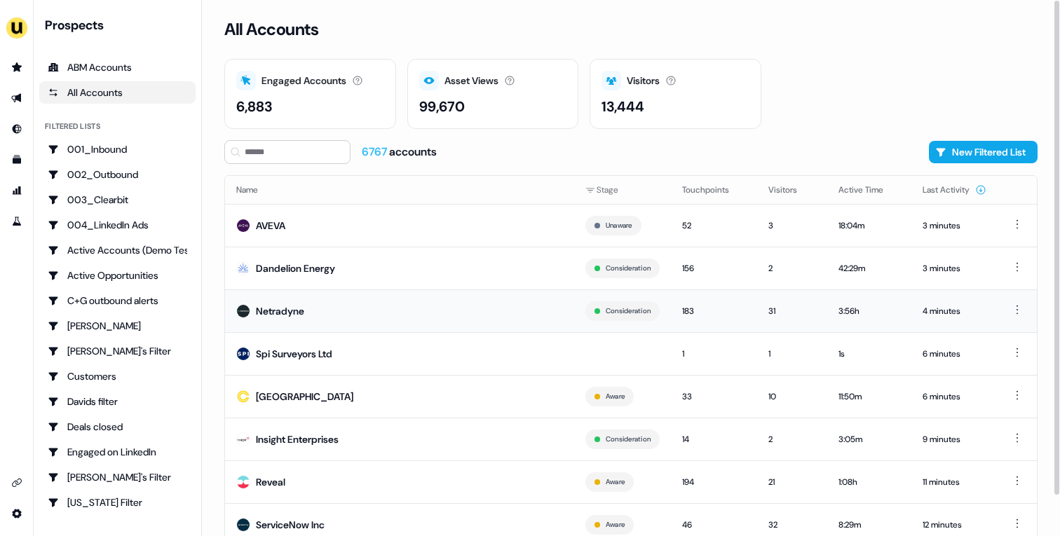
click at [431, 313] on td "Netradyne" at bounding box center [399, 311] width 349 height 43
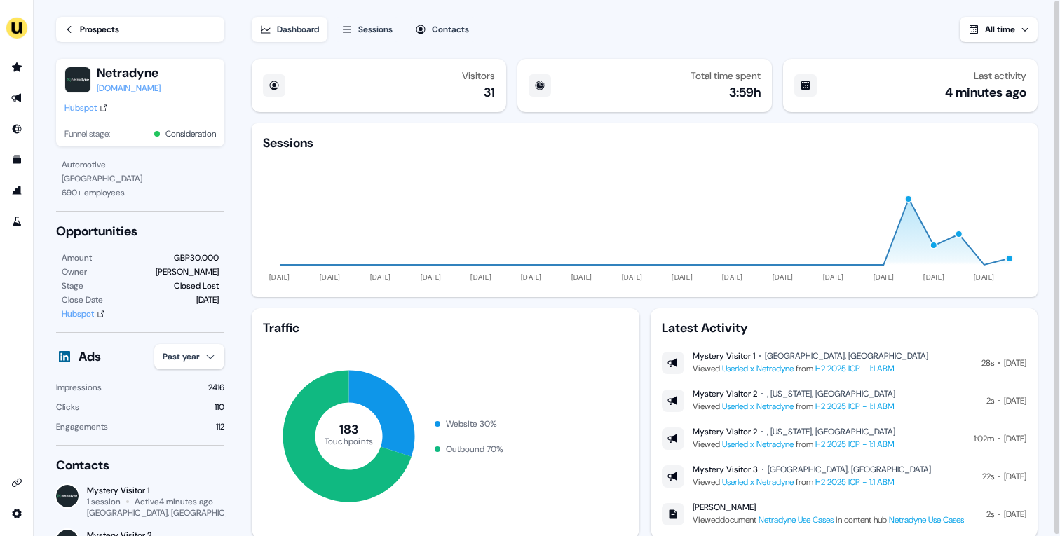
click at [536, 41] on div "Dashboard Sessions Contacts All time" at bounding box center [645, 21] width 786 height 42
click at [107, 106] on icon at bounding box center [104, 108] width 8 height 8
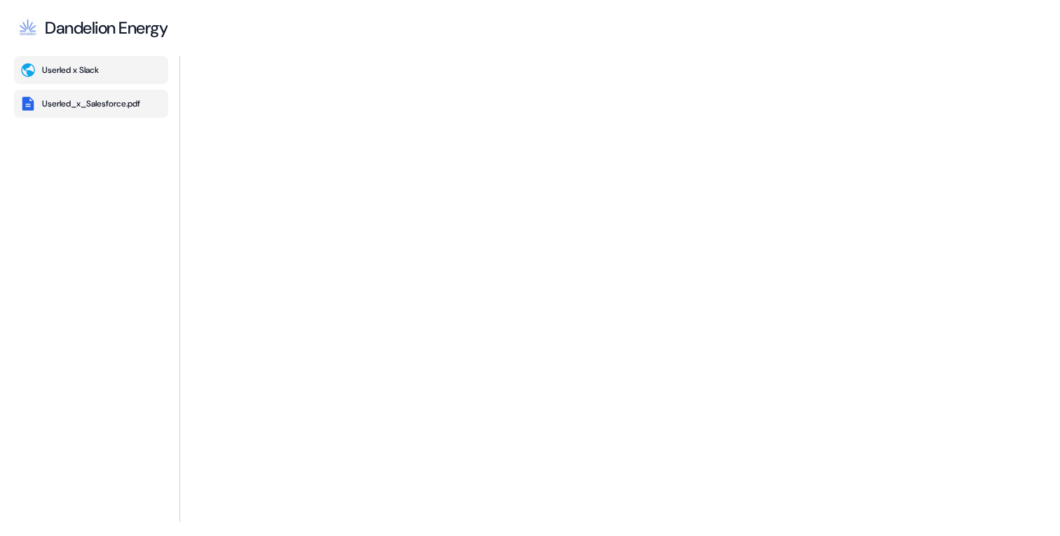
click at [106, 105] on div "Userled_x_Salesforce.pdf" at bounding box center [91, 103] width 98 height 11
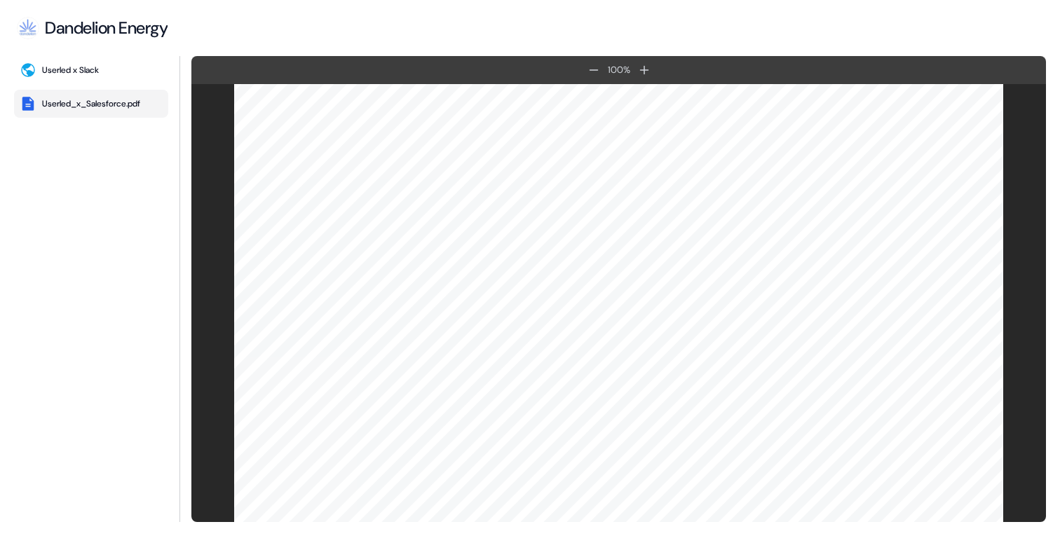
scroll to position [3965, 0]
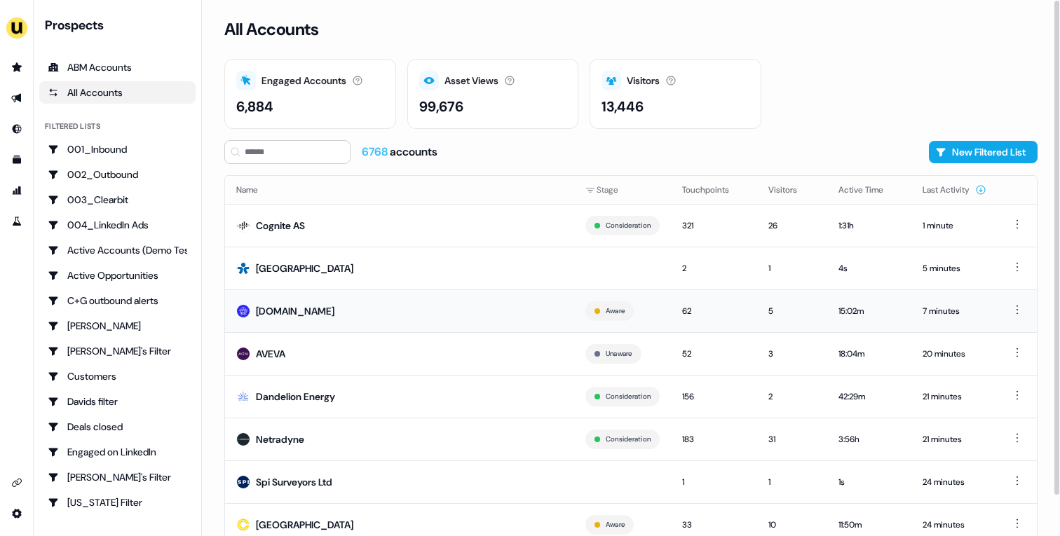
click at [405, 314] on td "[DOMAIN_NAME]" at bounding box center [399, 311] width 349 height 43
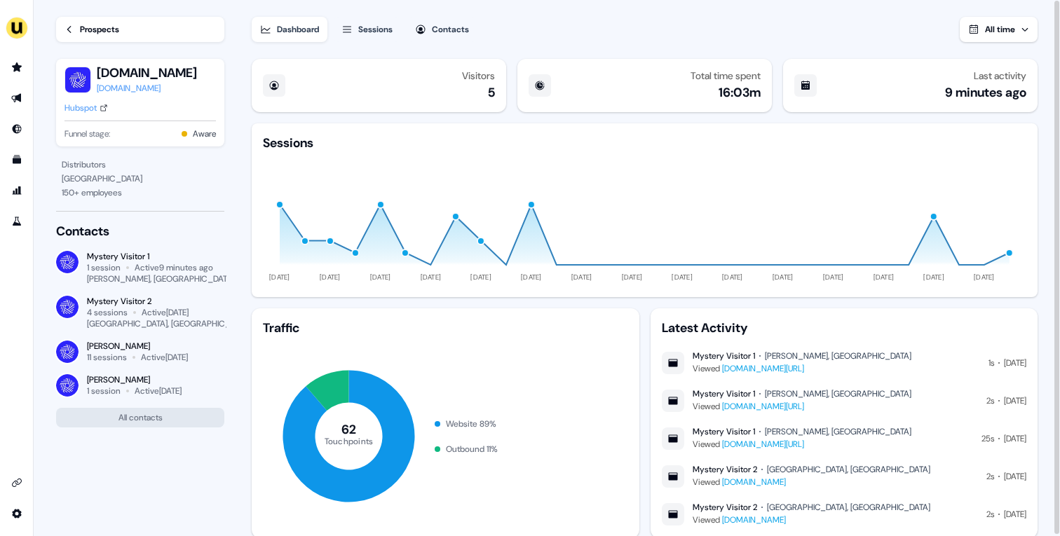
click at [100, 24] on div "Prospects" at bounding box center [99, 29] width 39 height 14
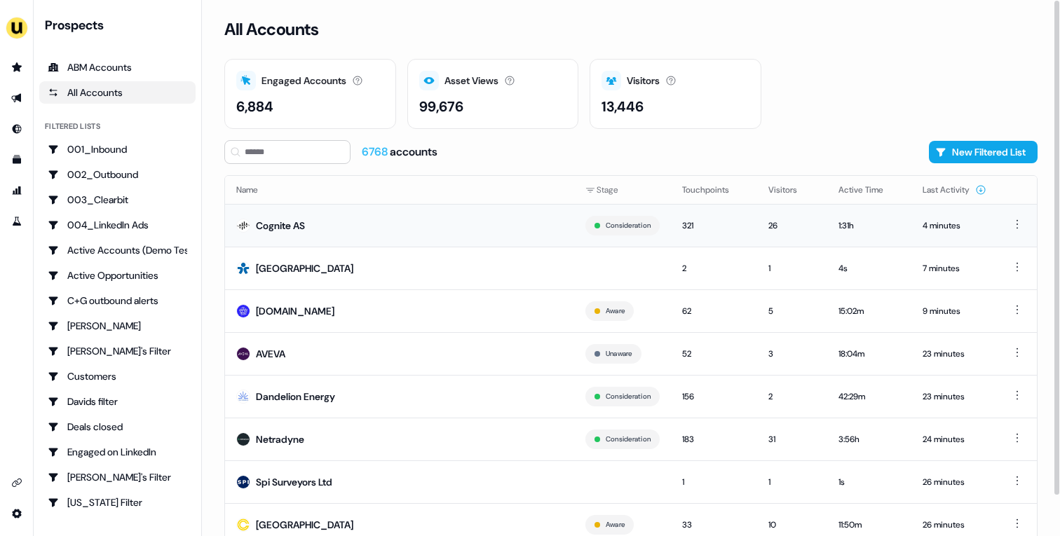
click at [327, 223] on td "Cognite AS" at bounding box center [399, 225] width 349 height 43
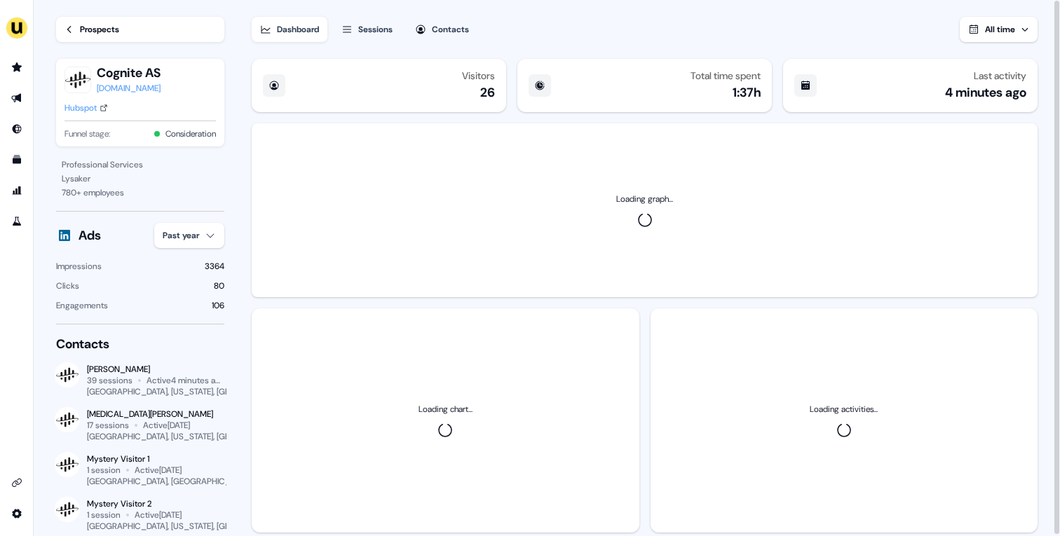
click at [60, 109] on div "Cognite AS cognite.com Hubspot Funnel stage: Consideration" at bounding box center [140, 103] width 168 height 88
click at [77, 116] on div "Cognite AS cognite.com Hubspot Funnel stage: Consideration" at bounding box center [140, 103] width 168 height 88
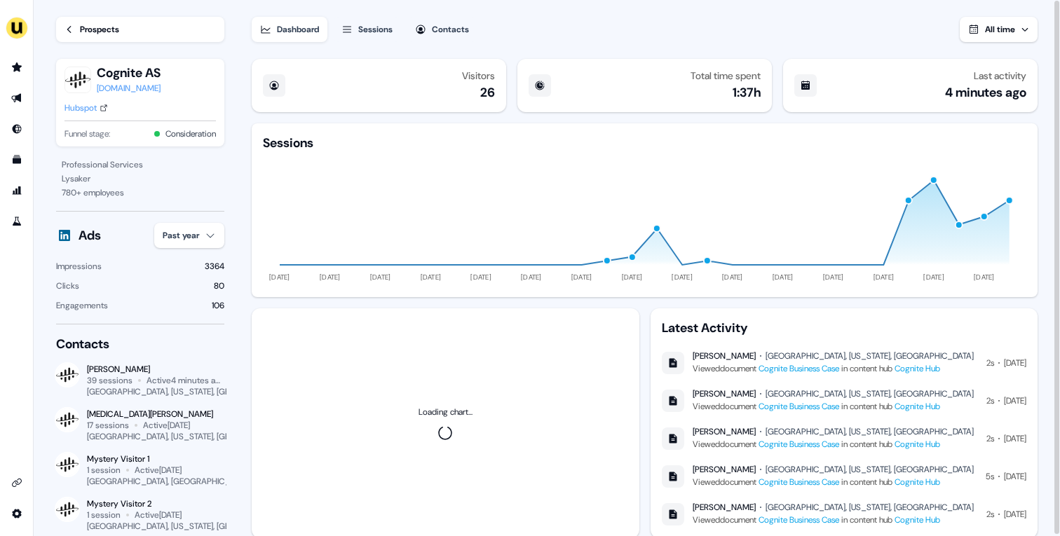
click at [78, 112] on div "Hubspot" at bounding box center [81, 108] width 32 height 14
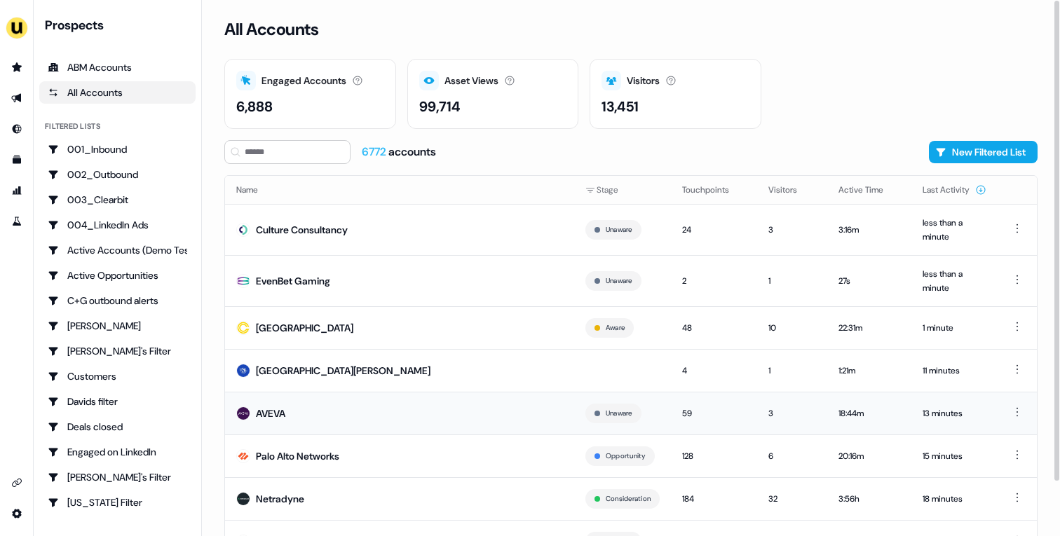
click at [362, 416] on td "AVEVA" at bounding box center [399, 413] width 349 height 43
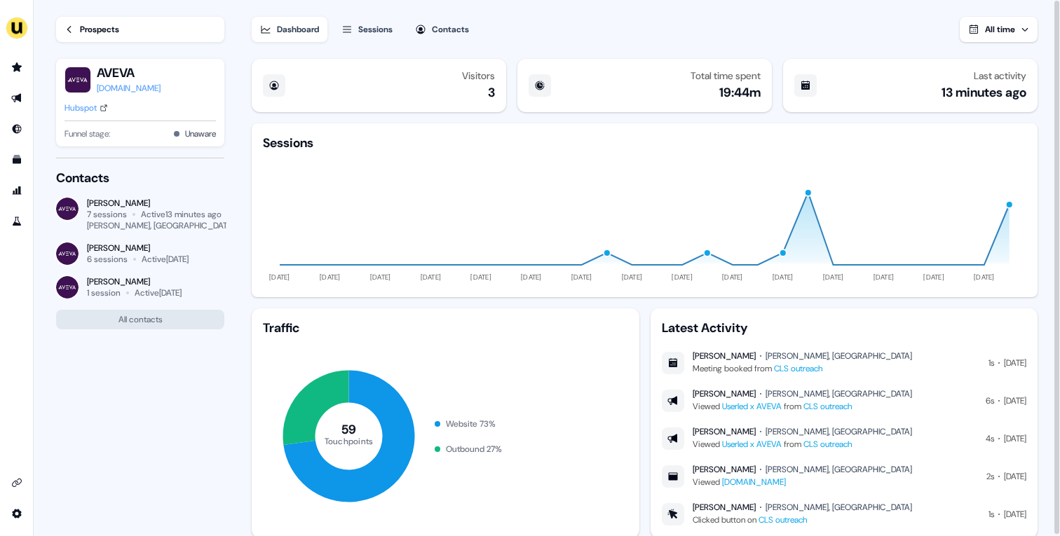
click at [95, 25] on div "Prospects" at bounding box center [99, 29] width 39 height 14
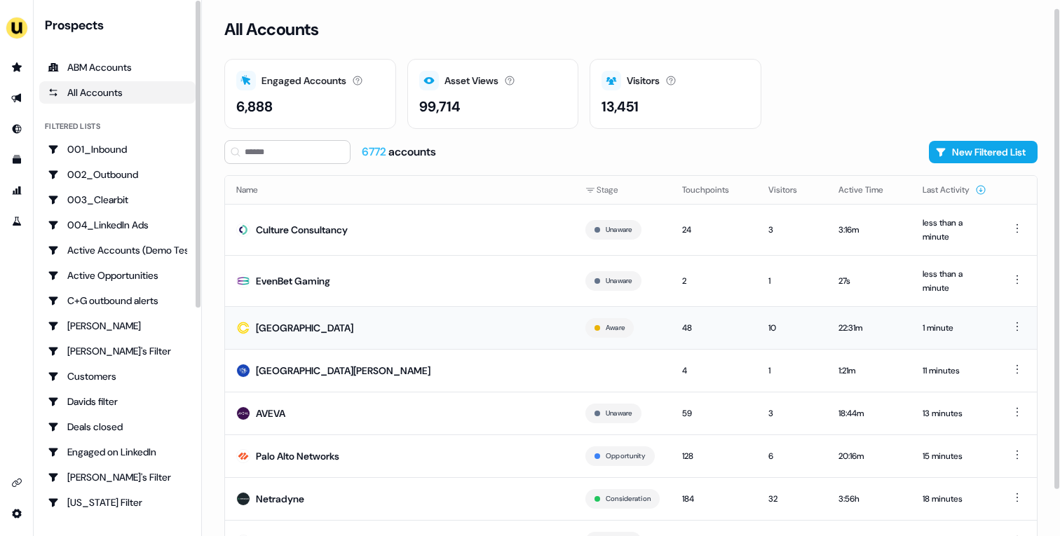
scroll to position [60, 0]
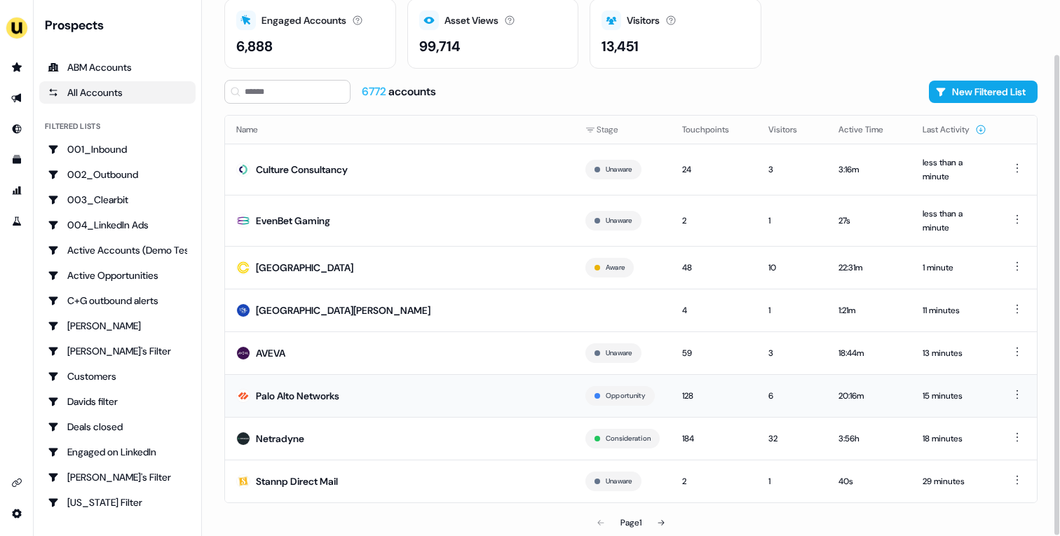
click at [415, 397] on td "Palo Alto Networks" at bounding box center [399, 395] width 349 height 43
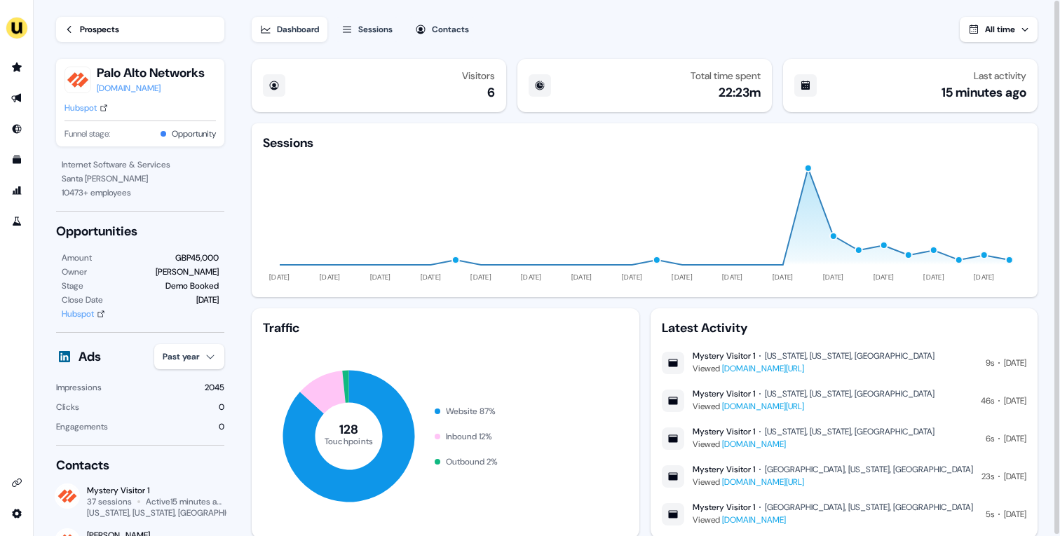
click at [760, 365] on link "[DOMAIN_NAME][URL]" at bounding box center [763, 368] width 82 height 11
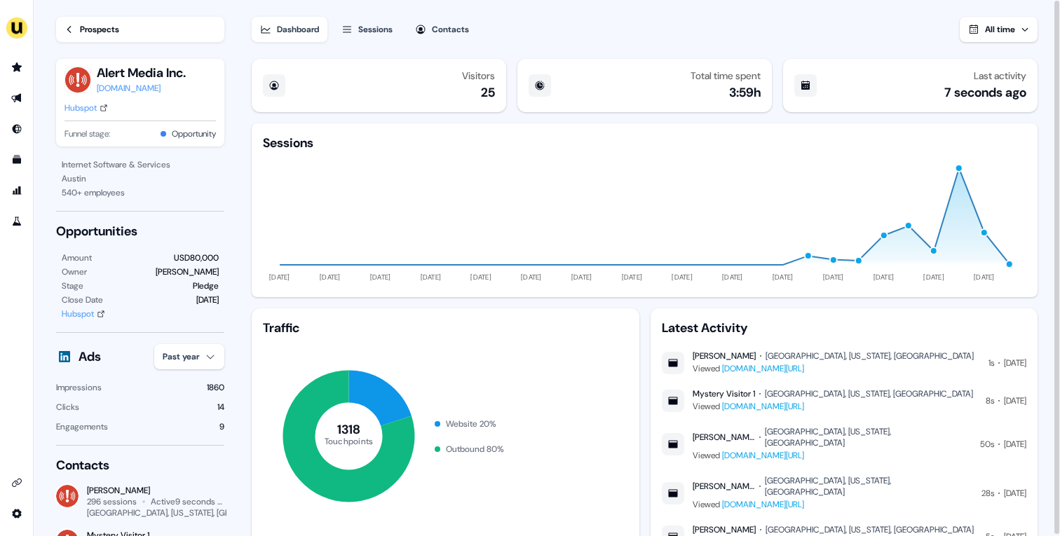
click at [86, 106] on div "Hubspot" at bounding box center [81, 108] width 32 height 14
click at [105, 32] on div "Prospects" at bounding box center [99, 29] width 39 height 14
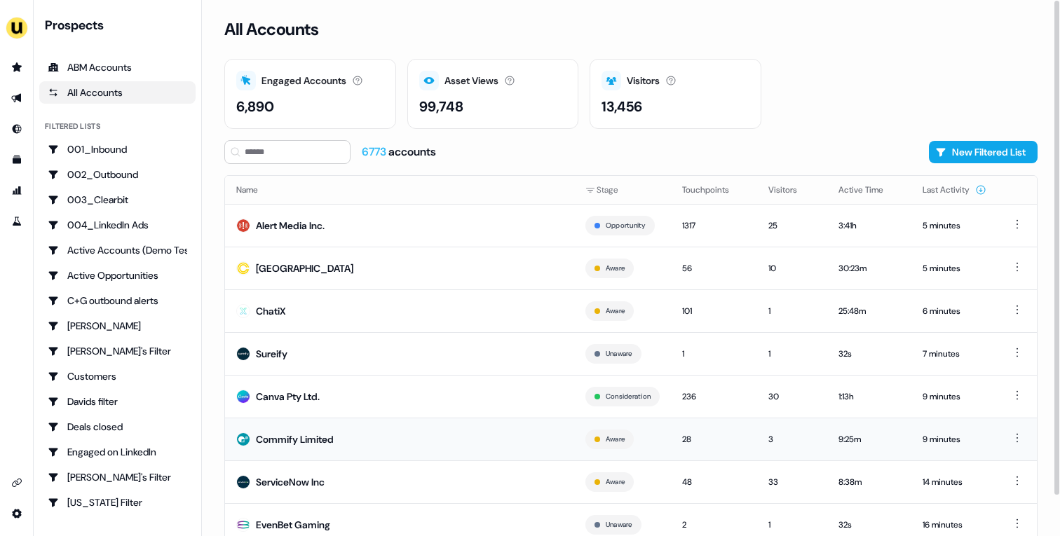
click at [446, 438] on td "Commify Limited" at bounding box center [399, 439] width 349 height 43
